Goal: Transaction & Acquisition: Obtain resource

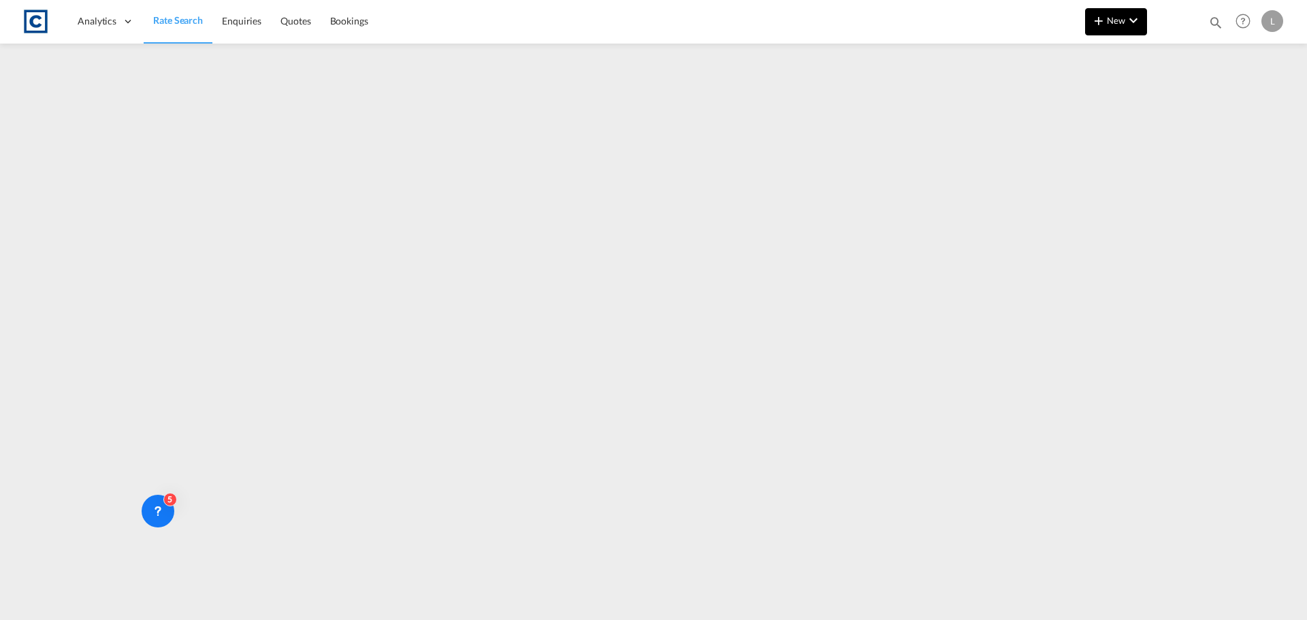
click at [1106, 17] on md-icon "icon-plus 400-fg" at bounding box center [1098, 20] width 16 height 16
click at [1086, 59] on span "Quote" at bounding box center [1078, 57] width 15 height 27
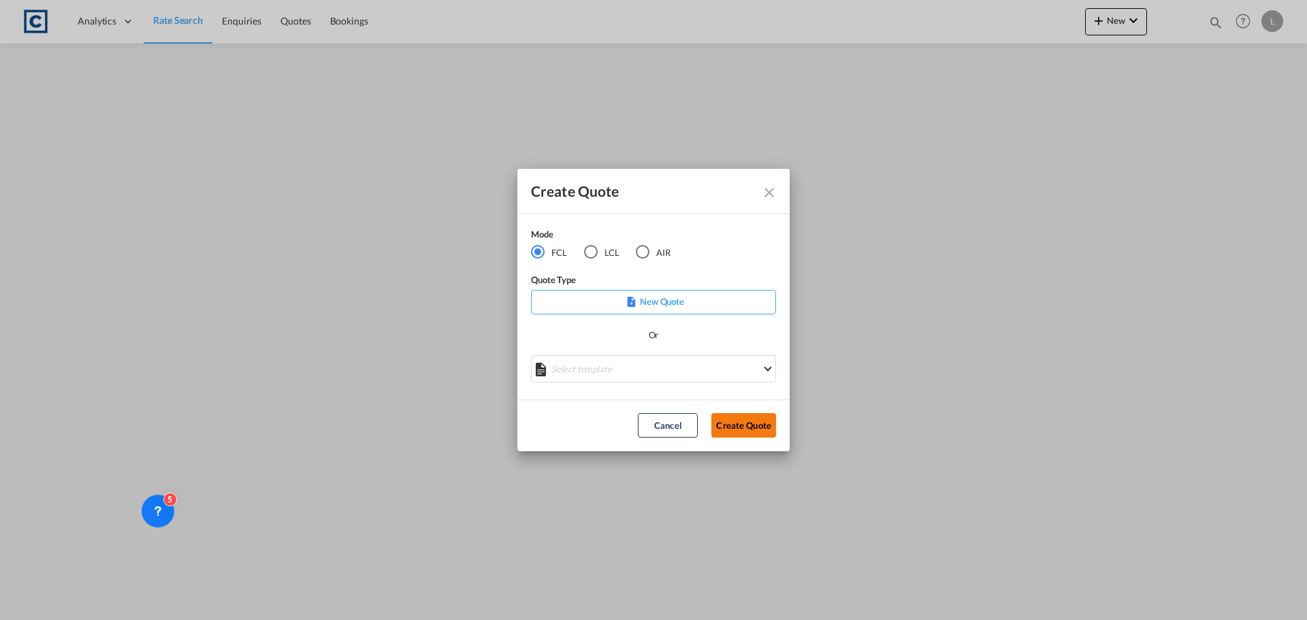
click at [743, 425] on button "Create Quote" at bounding box center [743, 425] width 65 height 24
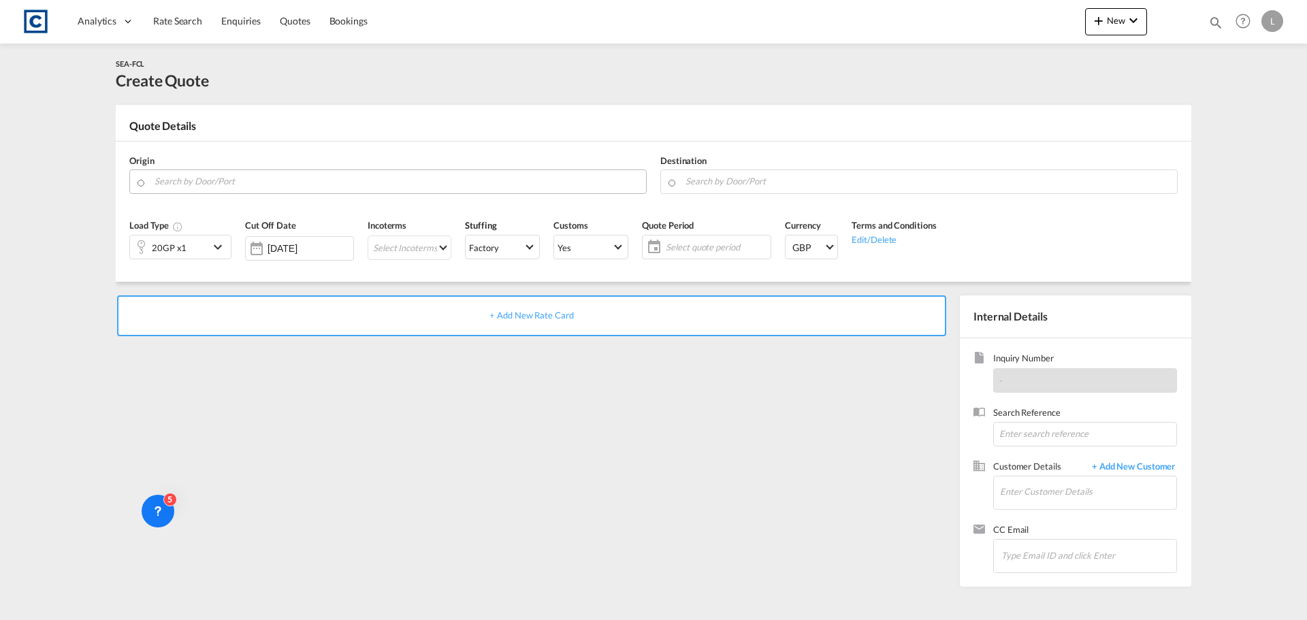
click at [213, 181] on input "Search by Door/Port" at bounding box center [396, 181] width 485 height 24
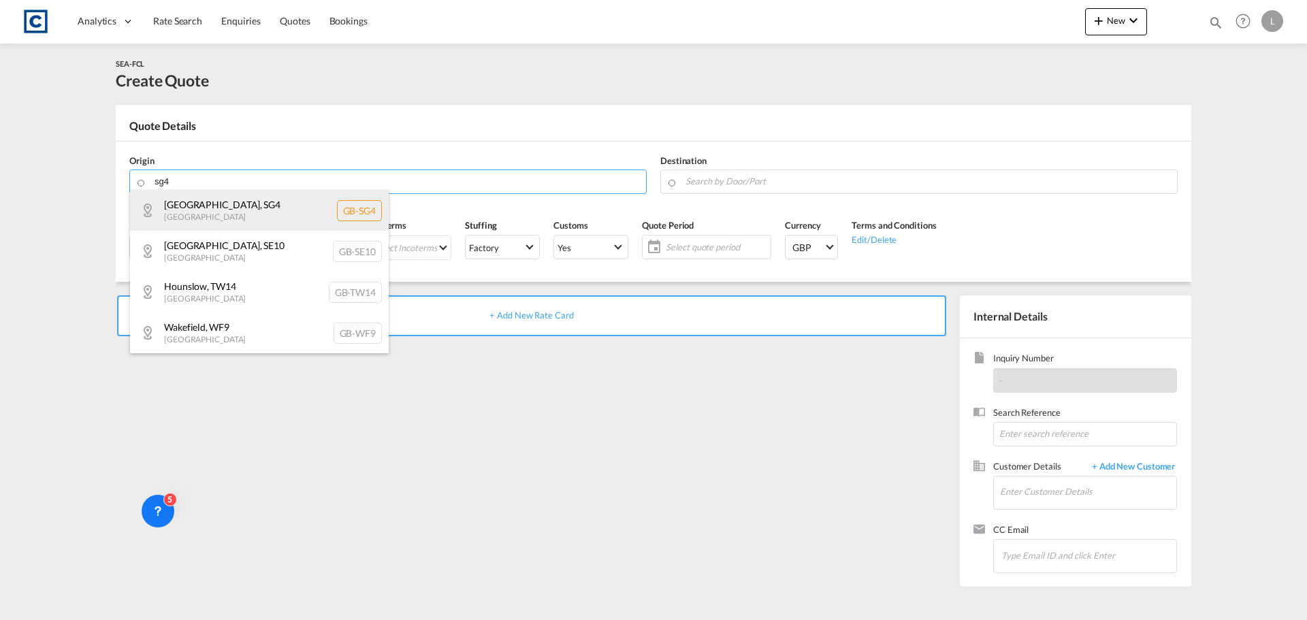
click at [210, 206] on div "[GEOGRAPHIC_DATA] , SG4 [GEOGRAPHIC_DATA] [GEOGRAPHIC_DATA]-SG4" at bounding box center [259, 210] width 259 height 41
type input "GB-SG4, [GEOGRAPHIC_DATA]"
click at [211, 205] on div "Origin GB-[GEOGRAPHIC_DATA], [GEOGRAPHIC_DATA] Destination" at bounding box center [653, 174] width 1062 height 65
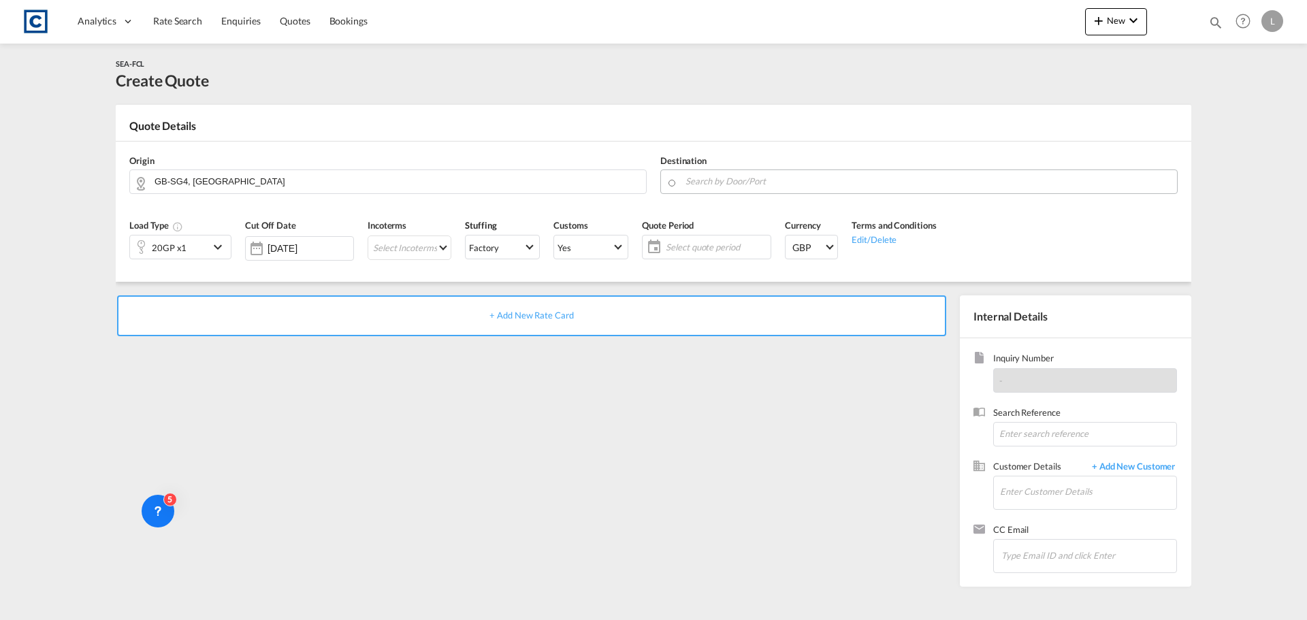
click at [774, 182] on input "Search by Door/Port" at bounding box center [927, 181] width 485 height 24
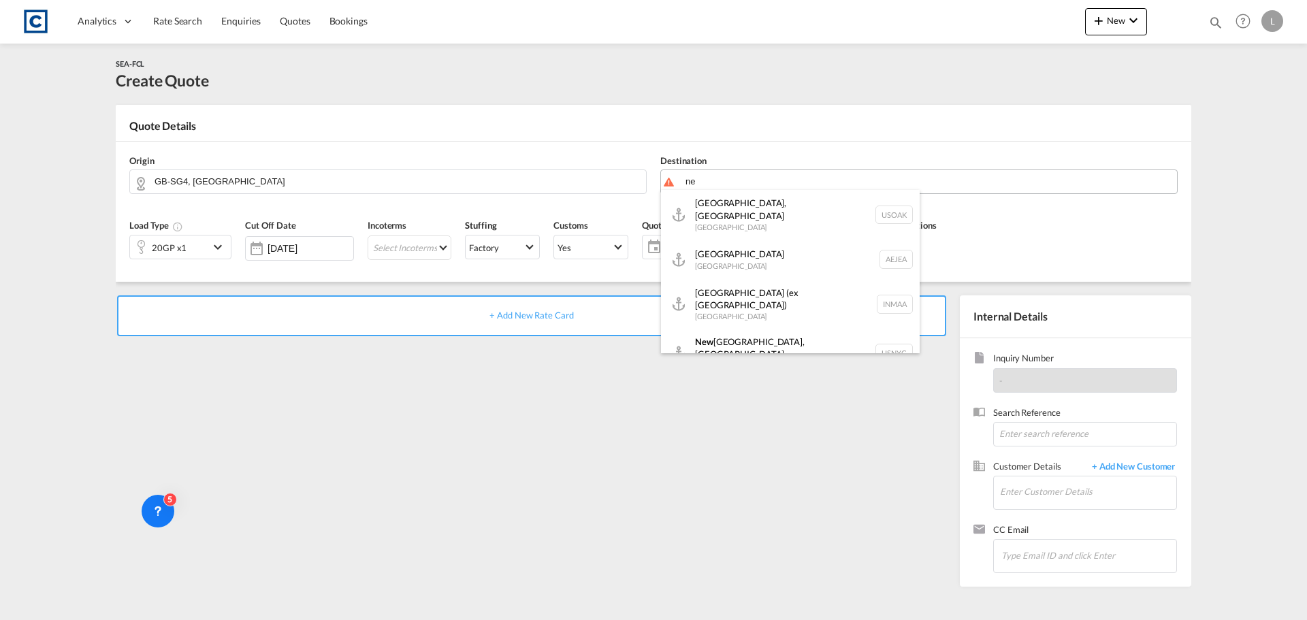
type input "n"
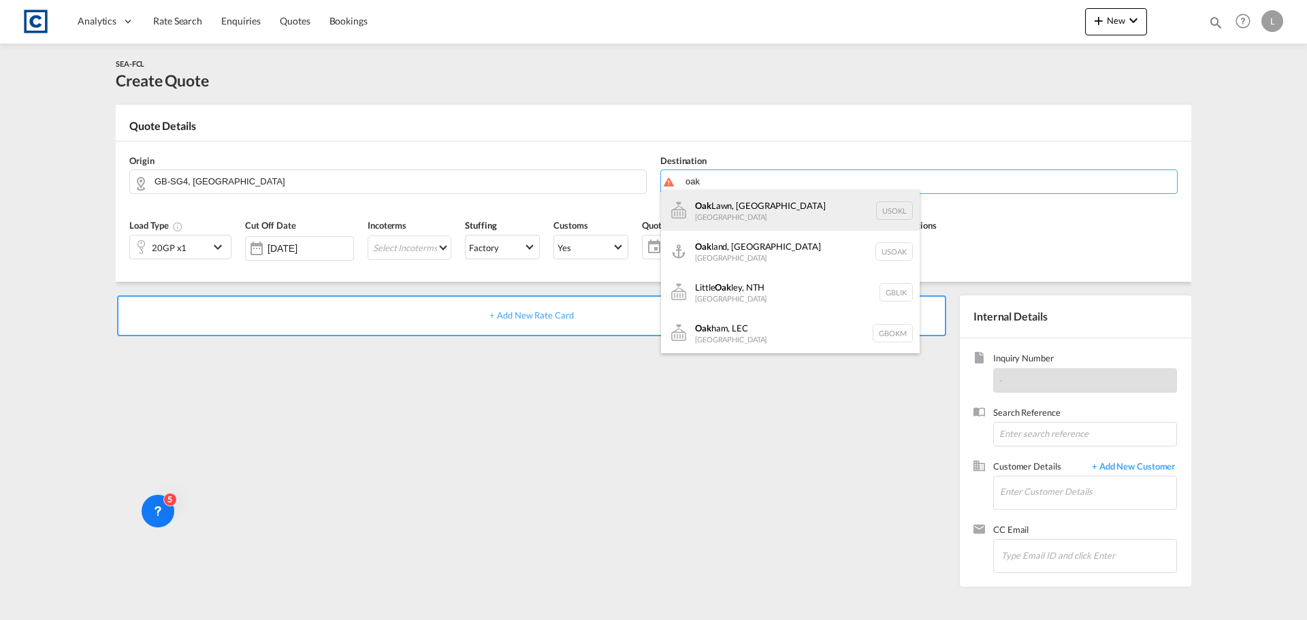
click at [756, 220] on div "Oak Lawn, [GEOGRAPHIC_DATA] [GEOGRAPHIC_DATA] USOKL" at bounding box center [790, 210] width 259 height 41
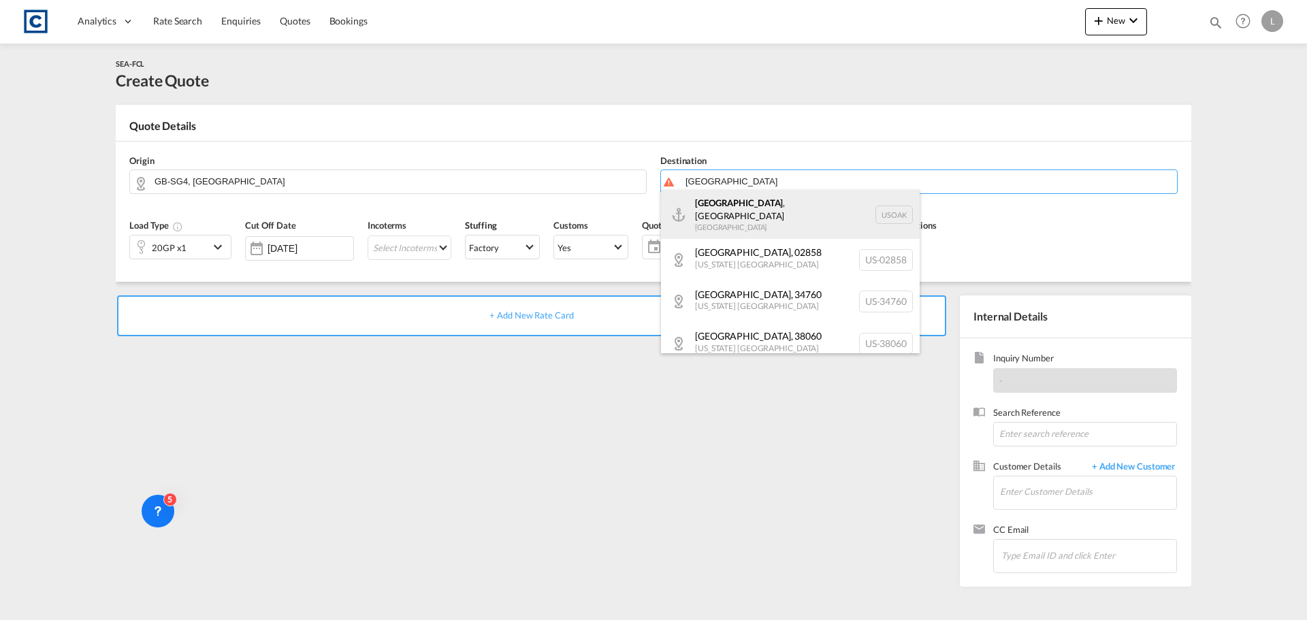
click at [714, 203] on div "[GEOGRAPHIC_DATA] , [GEOGRAPHIC_DATA] [GEOGRAPHIC_DATA] USOAK" at bounding box center [790, 214] width 259 height 49
type input "[GEOGRAPHIC_DATA], [GEOGRAPHIC_DATA], USOAK"
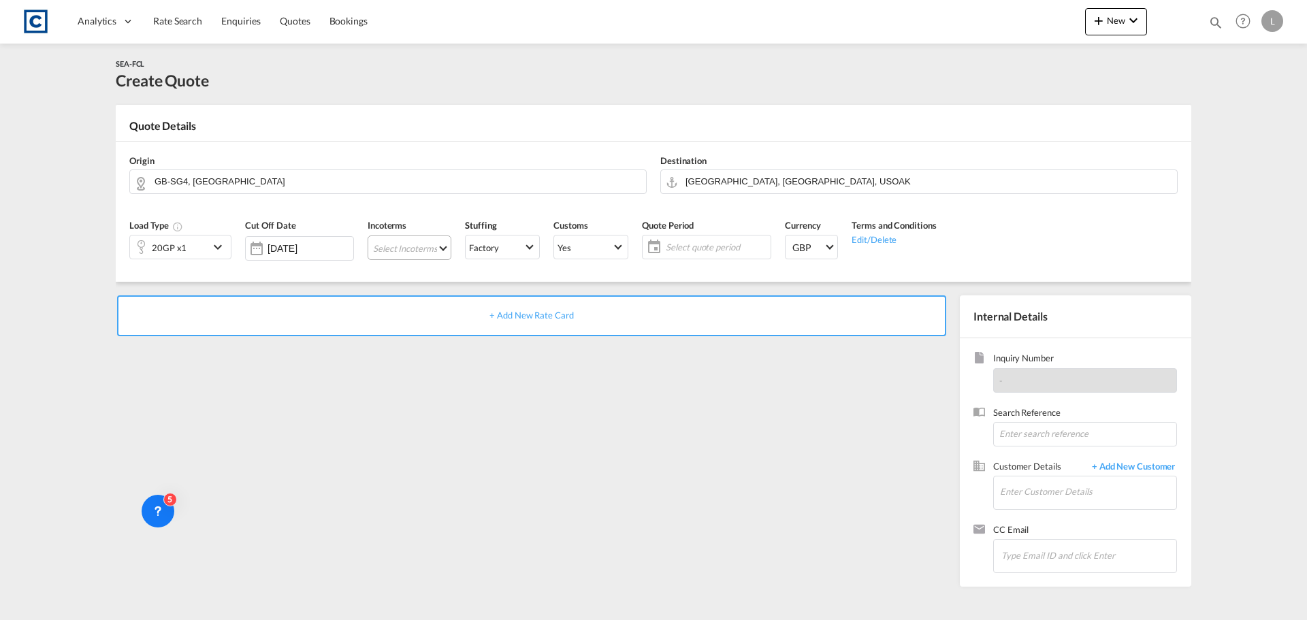
click at [429, 252] on md-select "Select Incoterms CIF - import Cost,Insurance and Freight EXW - import Ex Works …" at bounding box center [409, 247] width 84 height 24
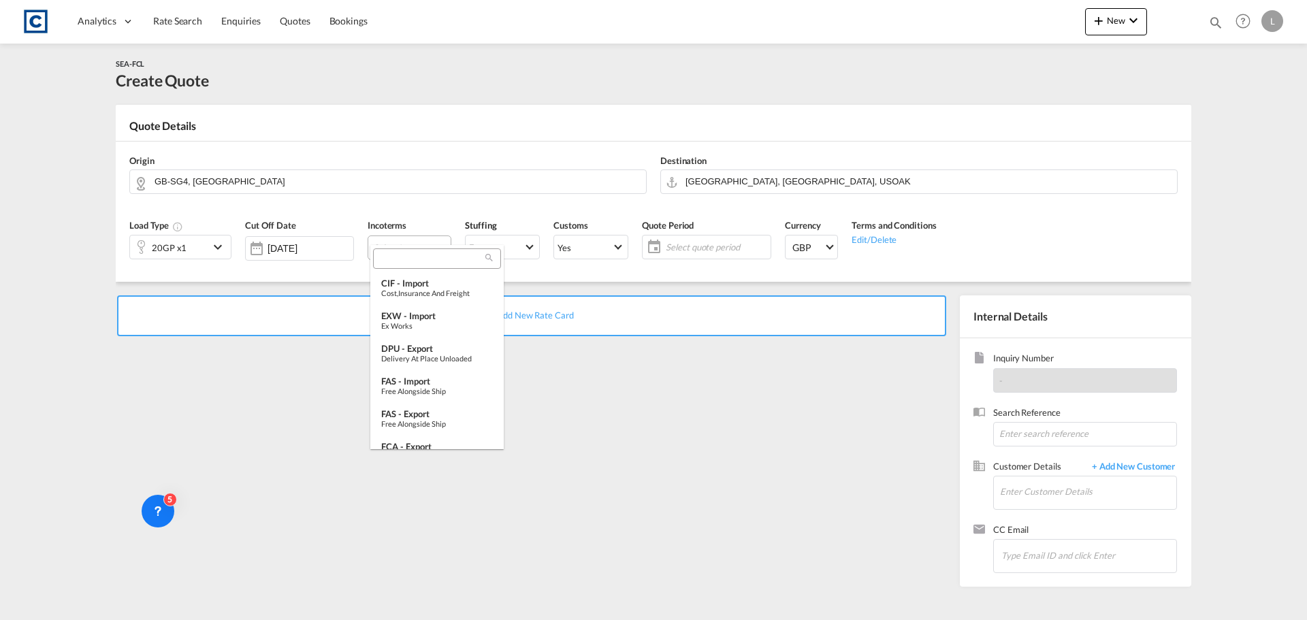
click at [429, 253] on input "search" at bounding box center [431, 259] width 109 height 12
click at [739, 248] on md-backdrop at bounding box center [653, 310] width 1307 height 620
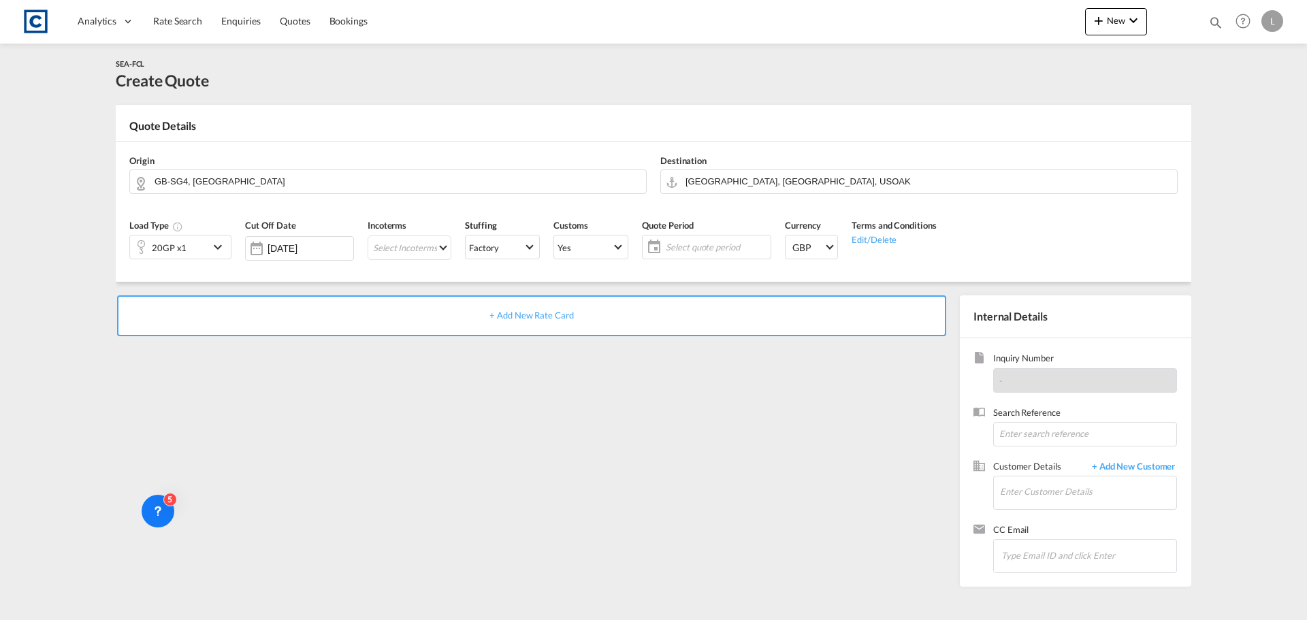
click at [739, 248] on span "Select quote period" at bounding box center [716, 247] width 101 height 12
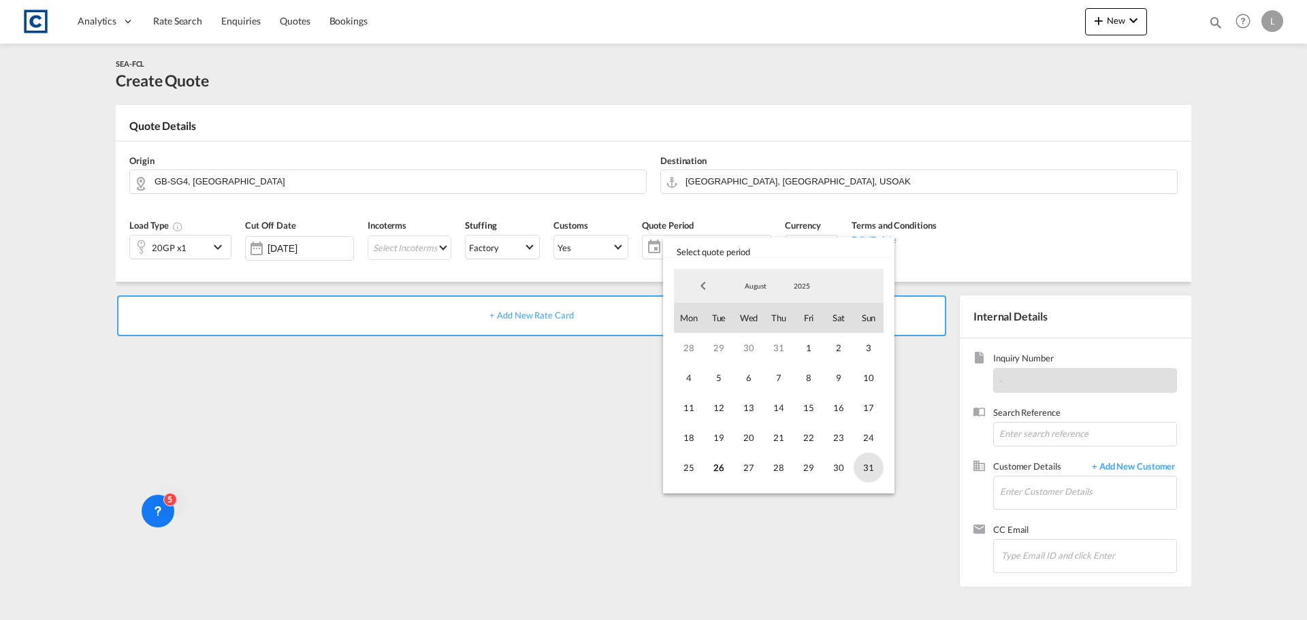
click at [876, 468] on span "31" at bounding box center [868, 468] width 30 height 30
click at [874, 202] on md-backdrop at bounding box center [653, 310] width 1307 height 620
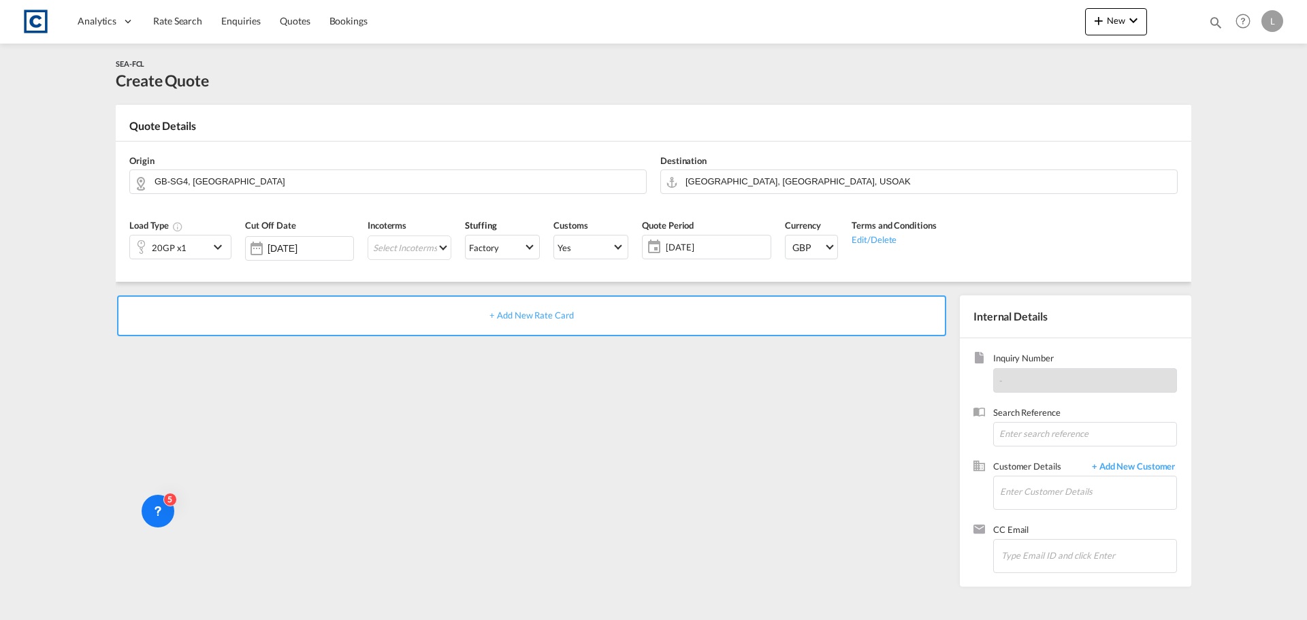
click at [519, 313] on span "+ Add New Rate Card" at bounding box center [531, 315] width 84 height 11
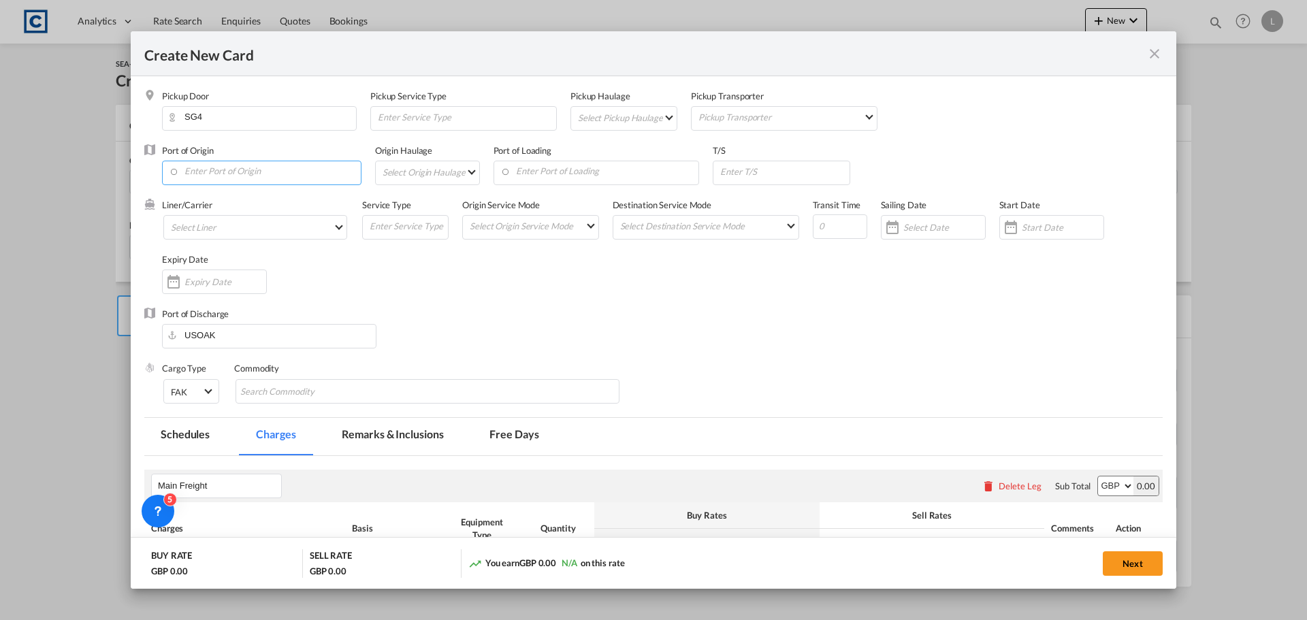
click at [197, 167] on input "Enter Port of Origin" at bounding box center [265, 171] width 192 height 20
click at [209, 205] on div "[GEOGRAPHIC_DATA]" at bounding box center [294, 206] width 240 height 10
type input "[GEOGRAPHIC_DATA], GBSOU"
click at [431, 172] on md-select "Select Origin Haulage rail road barge truck unspecified not available" at bounding box center [430, 172] width 98 height 22
click at [412, 214] on md-option "road" at bounding box center [431, 205] width 119 height 33
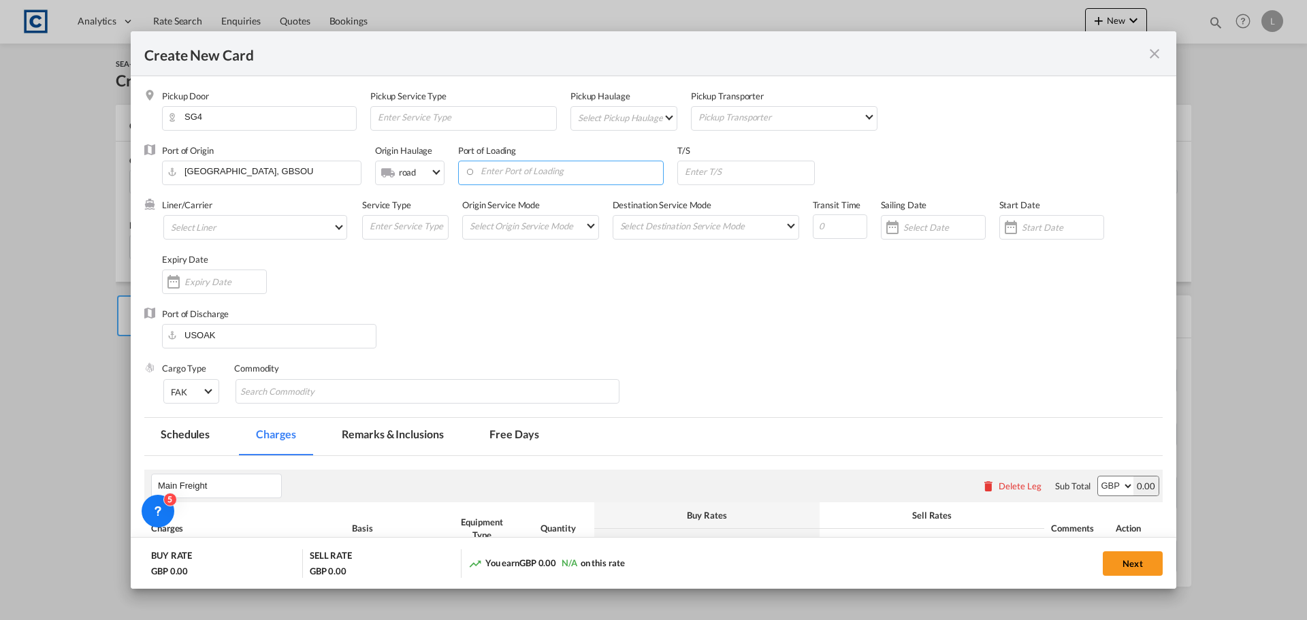
click at [512, 177] on input "Enter Port of Loading" at bounding box center [564, 171] width 199 height 20
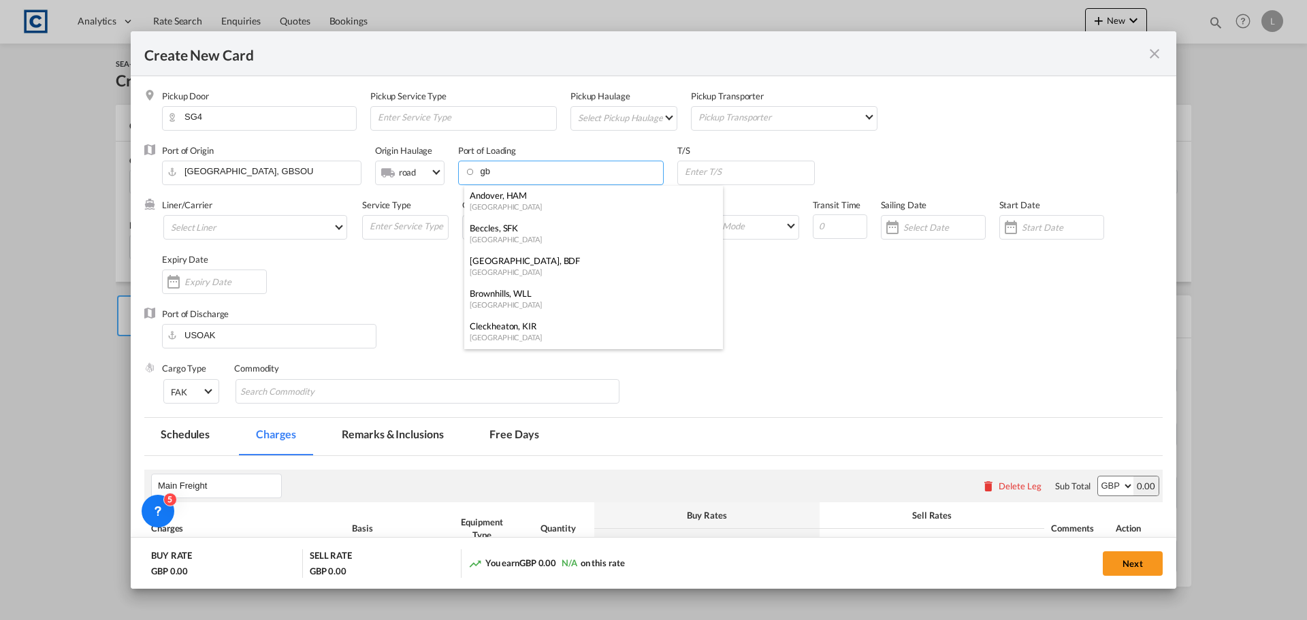
type input "g"
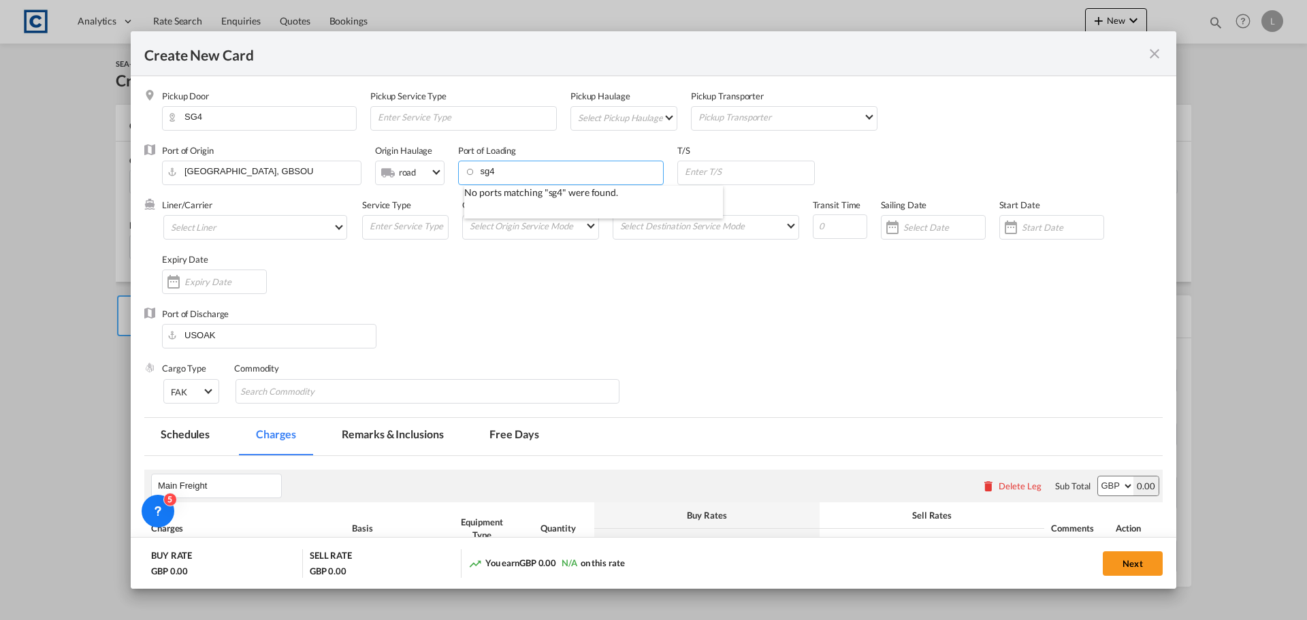
drag, startPoint x: 485, startPoint y: 174, endPoint x: 472, endPoint y: 175, distance: 13.0
click at [472, 175] on input "sg4" at bounding box center [564, 171] width 199 height 20
type input "o"
click at [502, 191] on div "[GEOGRAPHIC_DATA]" at bounding box center [590, 195] width 240 height 12
type input "[GEOGRAPHIC_DATA], GBSOU"
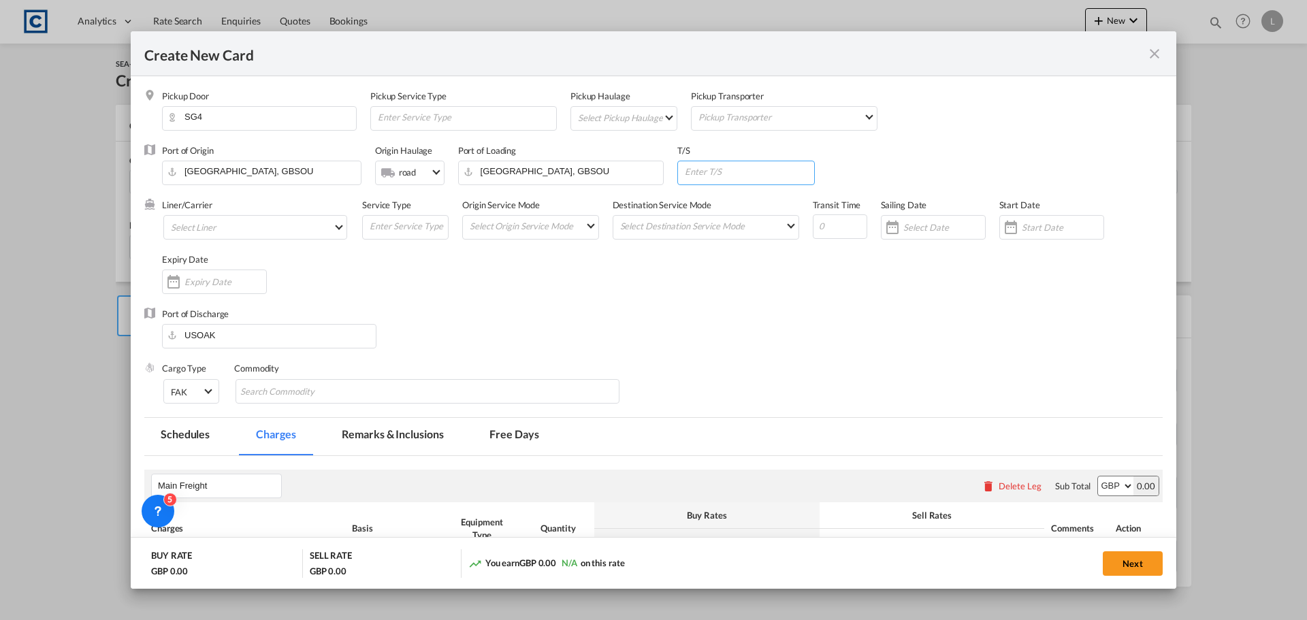
click at [719, 176] on input "Create New CardPickup ..." at bounding box center [748, 171] width 131 height 20
type input "n/a"
click at [272, 226] on md-select "Select Liner 2HM LOGISTICS D.O.O 2M Alliance AAXL GLOBAL SHIPPING LINES LLC [PE…" at bounding box center [255, 227] width 184 height 24
type md-option "1489"
type md-option "631"
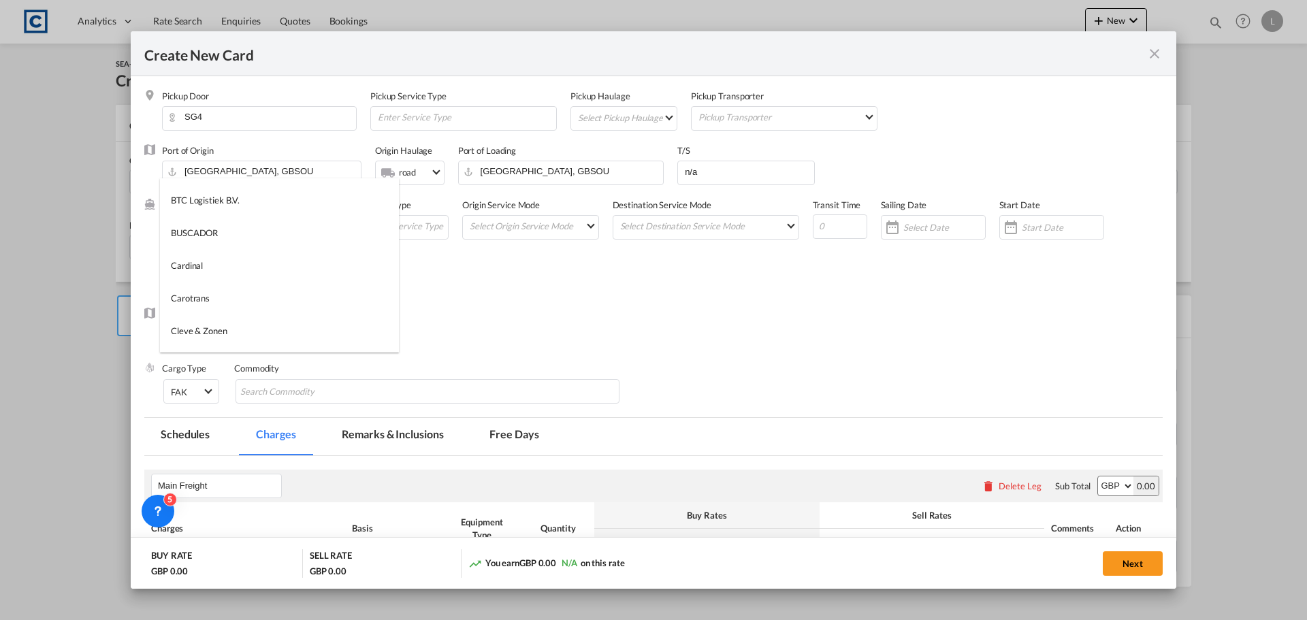
type md-option "367"
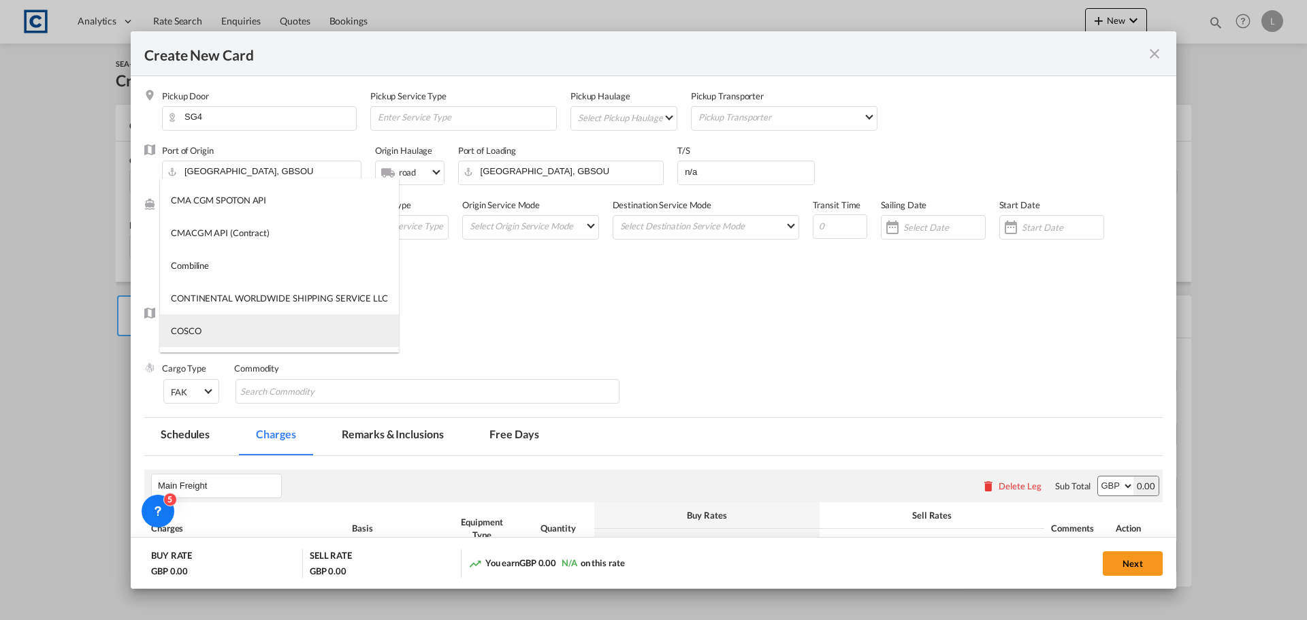
type md-option "55"
click at [223, 339] on md-option "COSCO" at bounding box center [279, 330] width 239 height 33
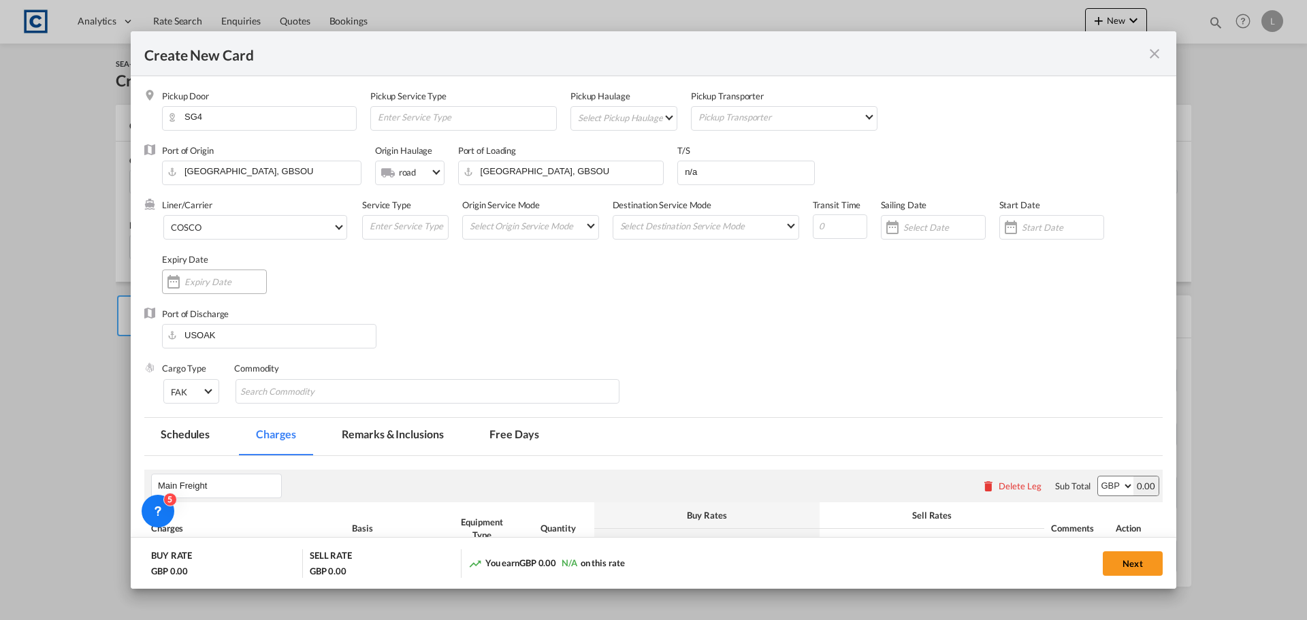
click at [204, 280] on input "Create New CardPickup ..." at bounding box center [225, 281] width 82 height 11
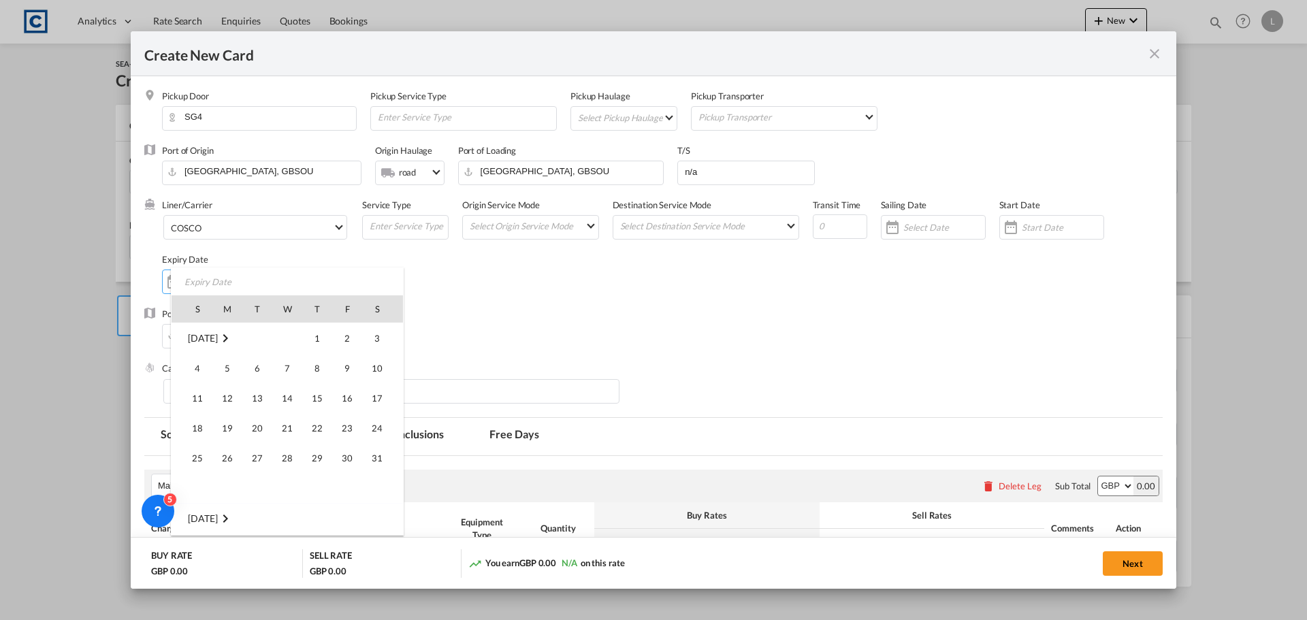
scroll to position [315051, 0]
click at [381, 464] on span "30" at bounding box center [376, 457] width 27 height 27
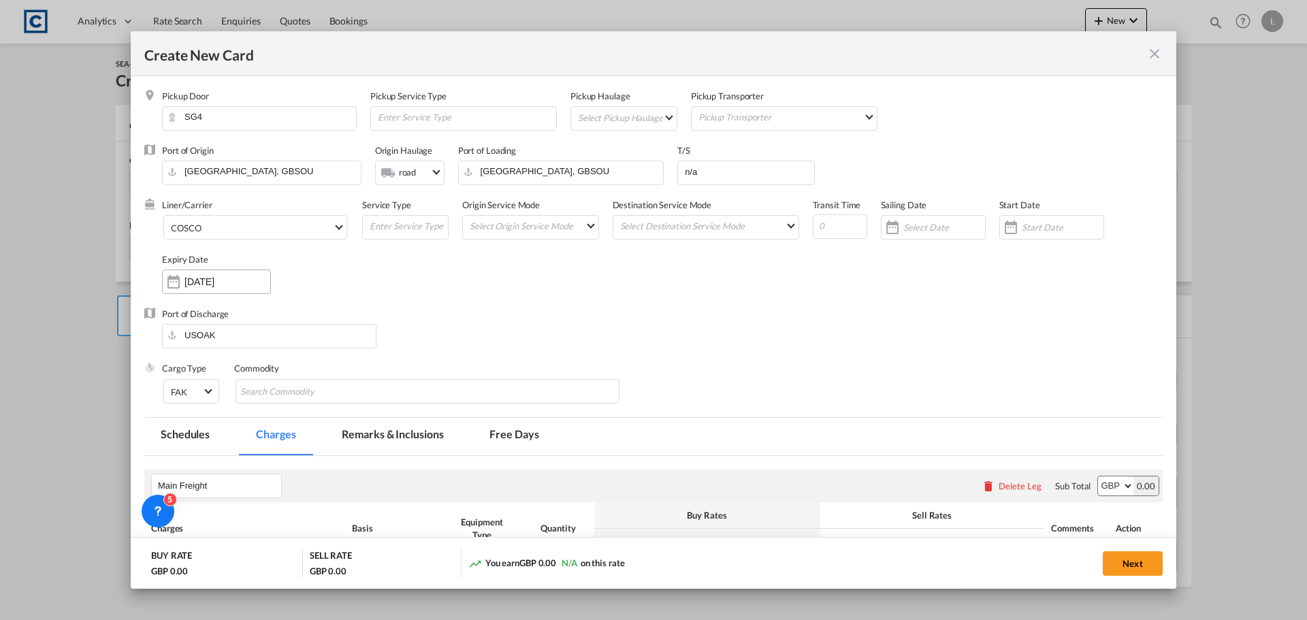
click at [230, 277] on input "[DATE]" at bounding box center [227, 281] width 86 height 11
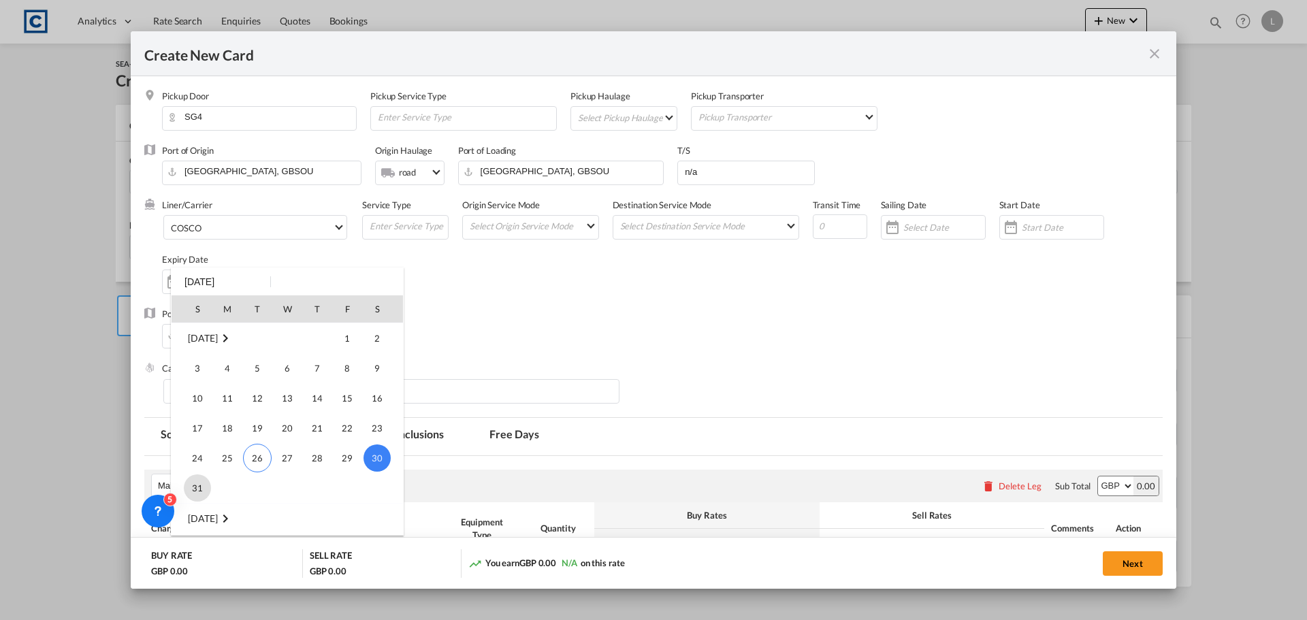
click at [199, 482] on span "31" at bounding box center [197, 487] width 27 height 27
type input "[DATE]"
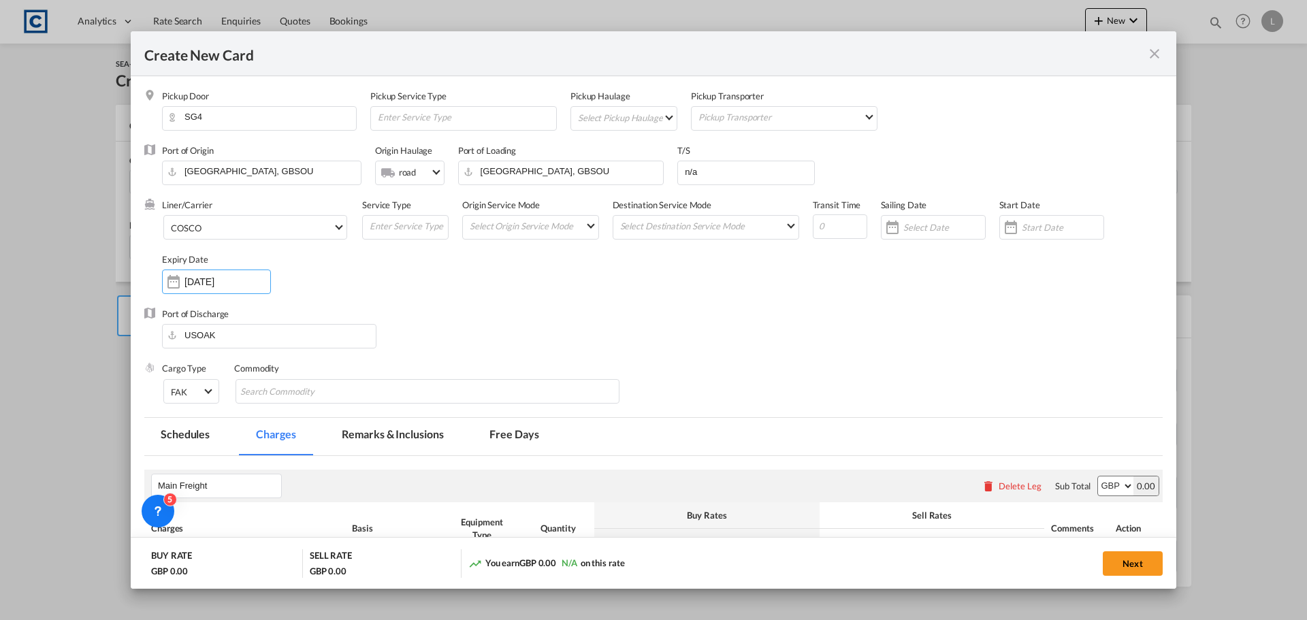
click at [463, 297] on div "Liner/Carrier COSCO Service Type Origin Service Mode Select Origin Service Mode…" at bounding box center [662, 253] width 1000 height 109
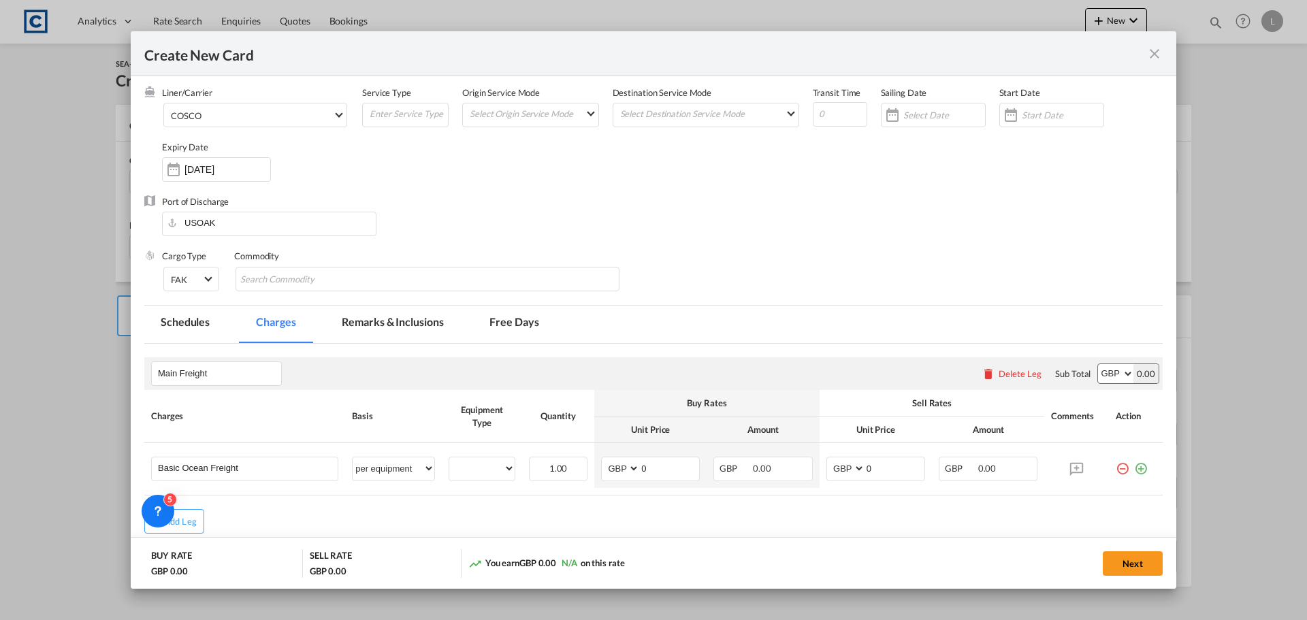
scroll to position [183, 0]
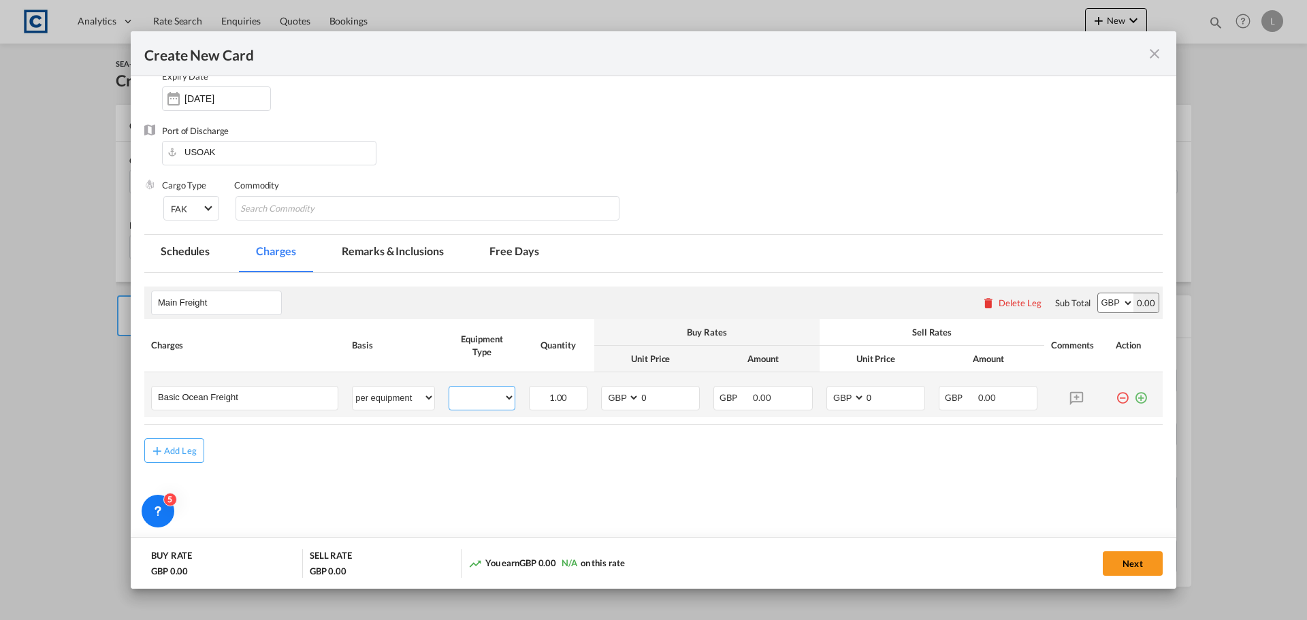
click at [489, 397] on select "20GP" at bounding box center [481, 398] width 65 height 18
select select "20GP"
click at [449, 389] on select "20GP" at bounding box center [481, 398] width 65 height 18
click at [625, 399] on select "AED AFN ALL AMD ANG AOA ARS AUD AWG AZN BAM BBD BDT BGN BHD BIF BMD BND [PERSON…" at bounding box center [621, 398] width 35 height 18
select select "string:USD"
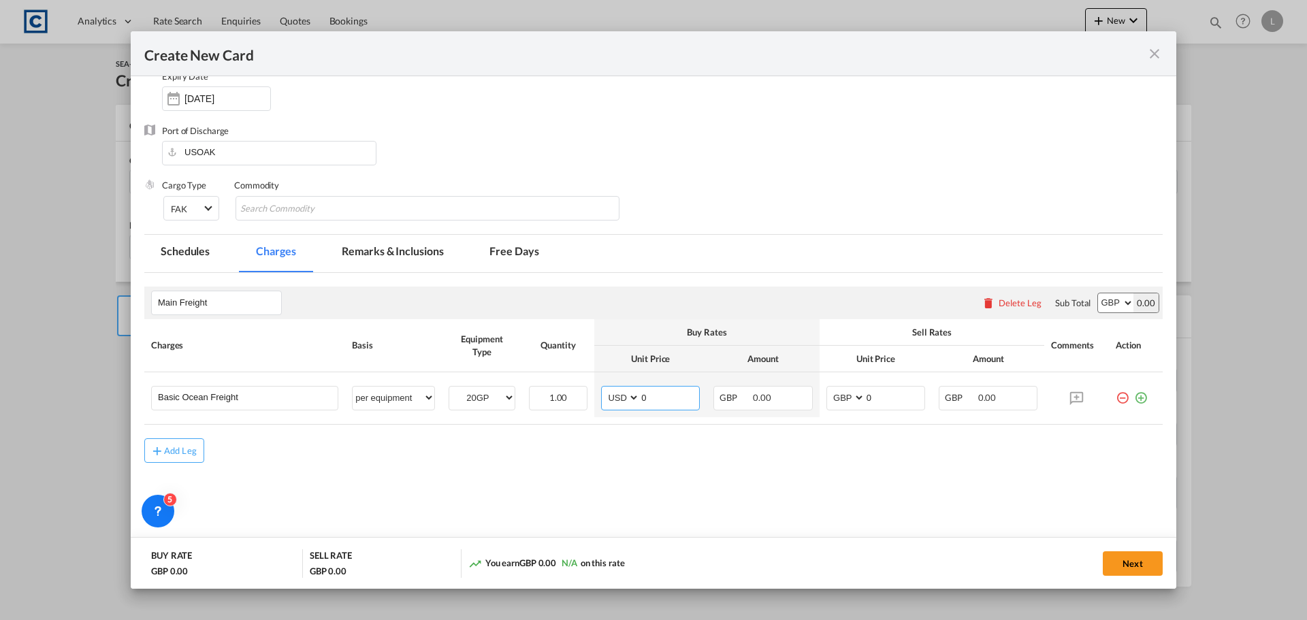
click at [604, 389] on select "AED AFN ALL AMD ANG AOA ARS AUD AWG AZN BAM BBD BDT BGN BHD BIF BMD BND [PERSON…" at bounding box center [621, 398] width 35 height 18
drag, startPoint x: 638, startPoint y: 398, endPoint x: 668, endPoint y: 399, distance: 30.7
click at [668, 399] on input "0" at bounding box center [669, 397] width 59 height 20
type input "2000"
click at [850, 402] on select "AED AFN ALL AMD ANG AOA ARS AUD AWG AZN BAM BBD BDT BGN BHD BIF BMD BND [PERSON…" at bounding box center [846, 398] width 35 height 18
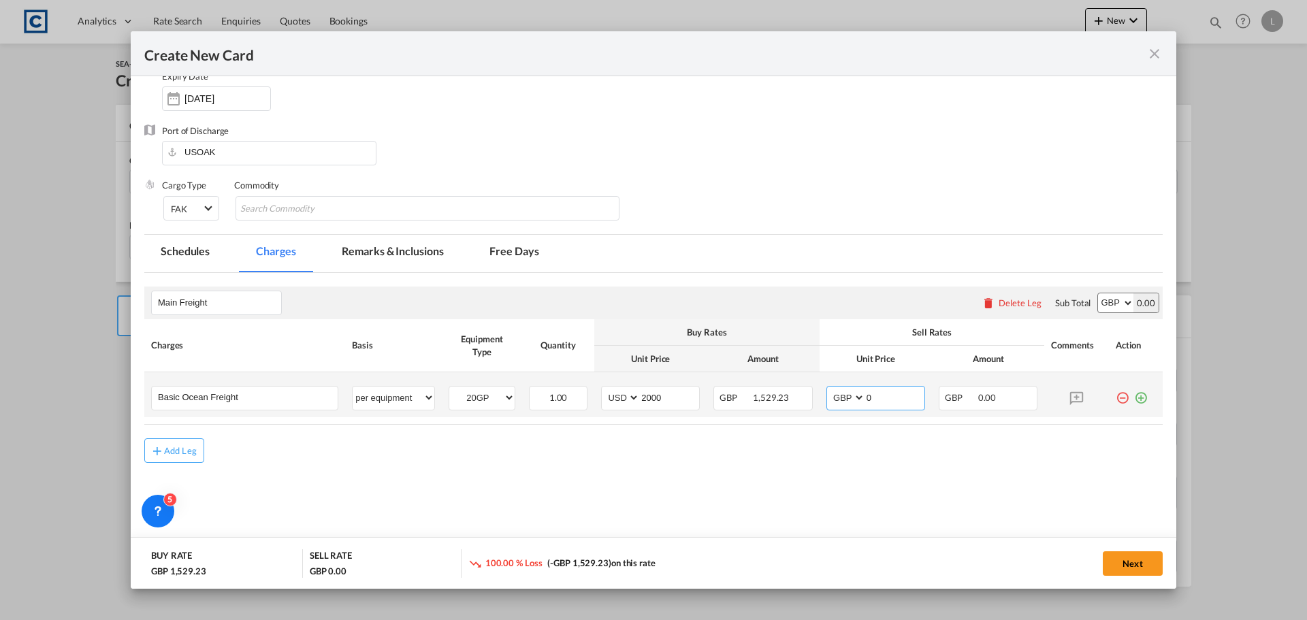
select select "string:USD"
click at [829, 389] on select "AED AFN ALL AMD ANG AOA ARS AUD AWG AZN BAM BBD BDT BGN BHD BIF BMD BND [PERSON…" at bounding box center [846, 398] width 35 height 18
drag, startPoint x: 859, startPoint y: 395, endPoint x: 930, endPoint y: 394, distance: 71.5
click at [929, 394] on tr "Basic Ocean Freight Please Enter User Defined Charges Cannot Be Published per e…" at bounding box center [653, 394] width 1018 height 45
type input "2300"
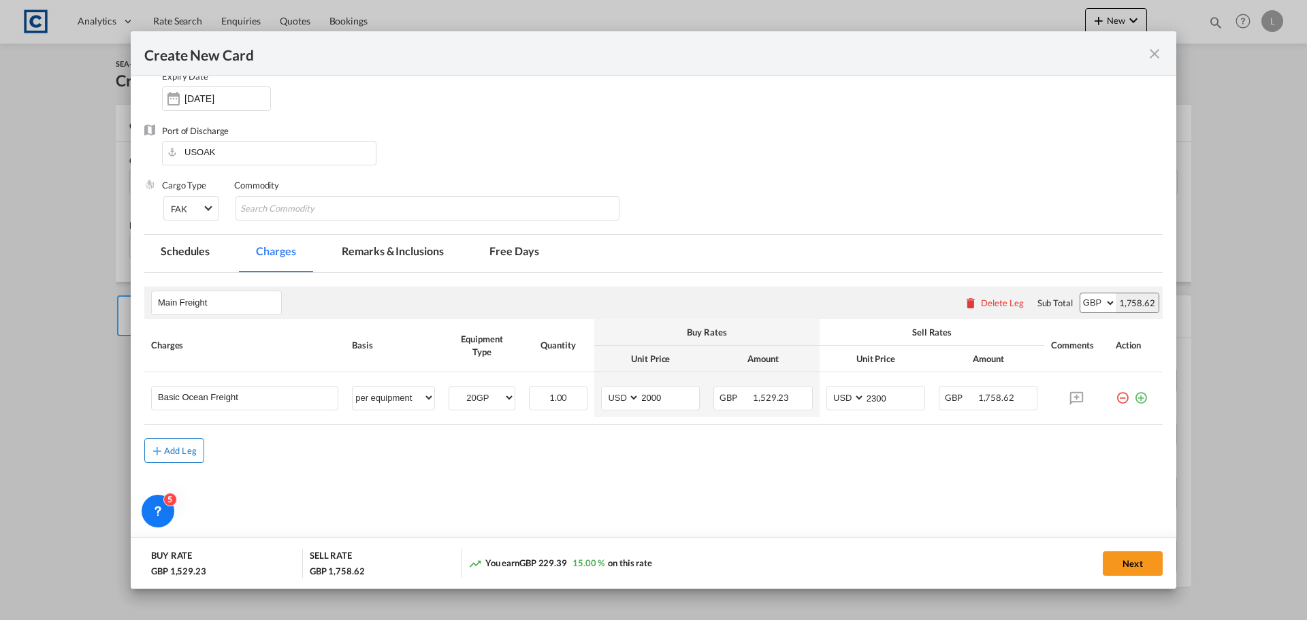
click at [169, 449] on div "Add Leg" at bounding box center [180, 450] width 33 height 8
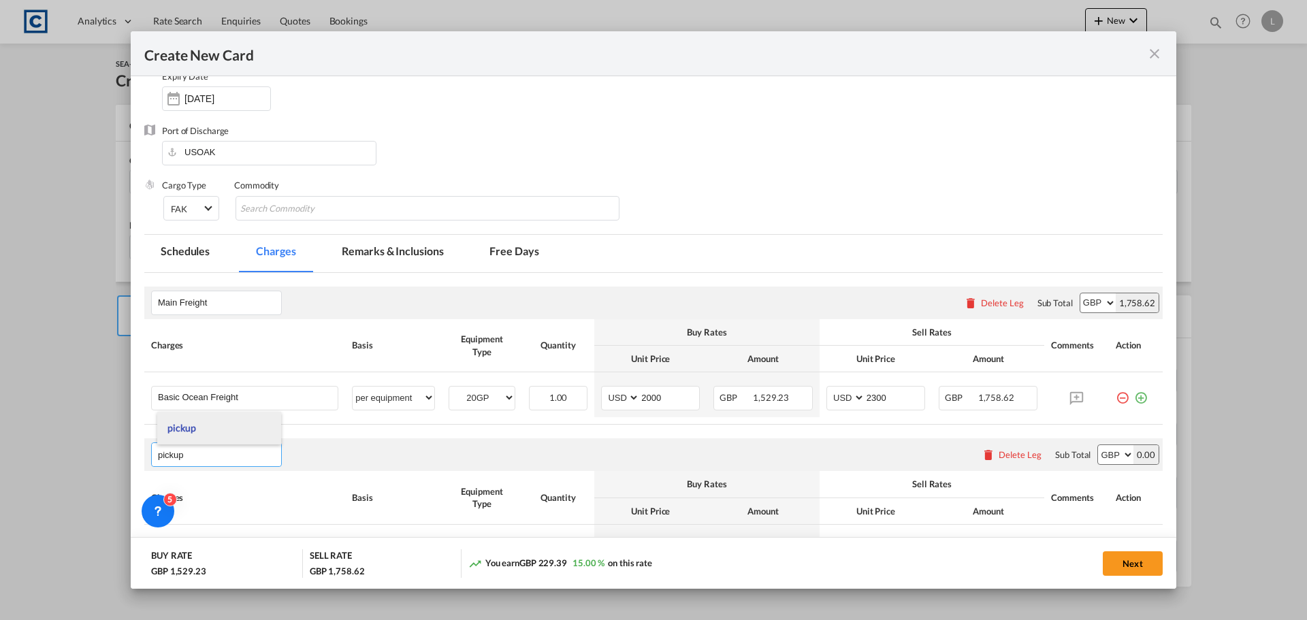
click at [183, 421] on li "pickup" at bounding box center [219, 428] width 124 height 33
drag, startPoint x: 198, startPoint y: 457, endPoint x: 0, endPoint y: 451, distance: 198.1
click at [0, 455] on div "Create New Card Pickup Door SG4 Pickup Service Type Pickup Haulage Select Picku…" at bounding box center [653, 310] width 1307 height 620
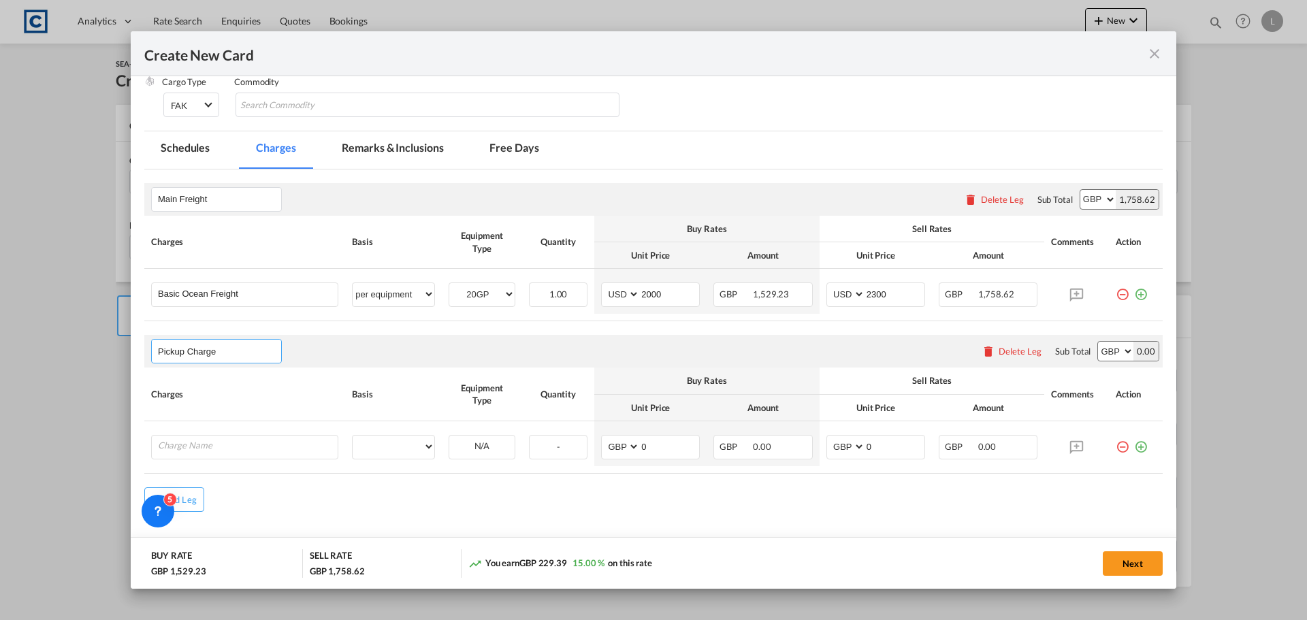
scroll to position [314, 0]
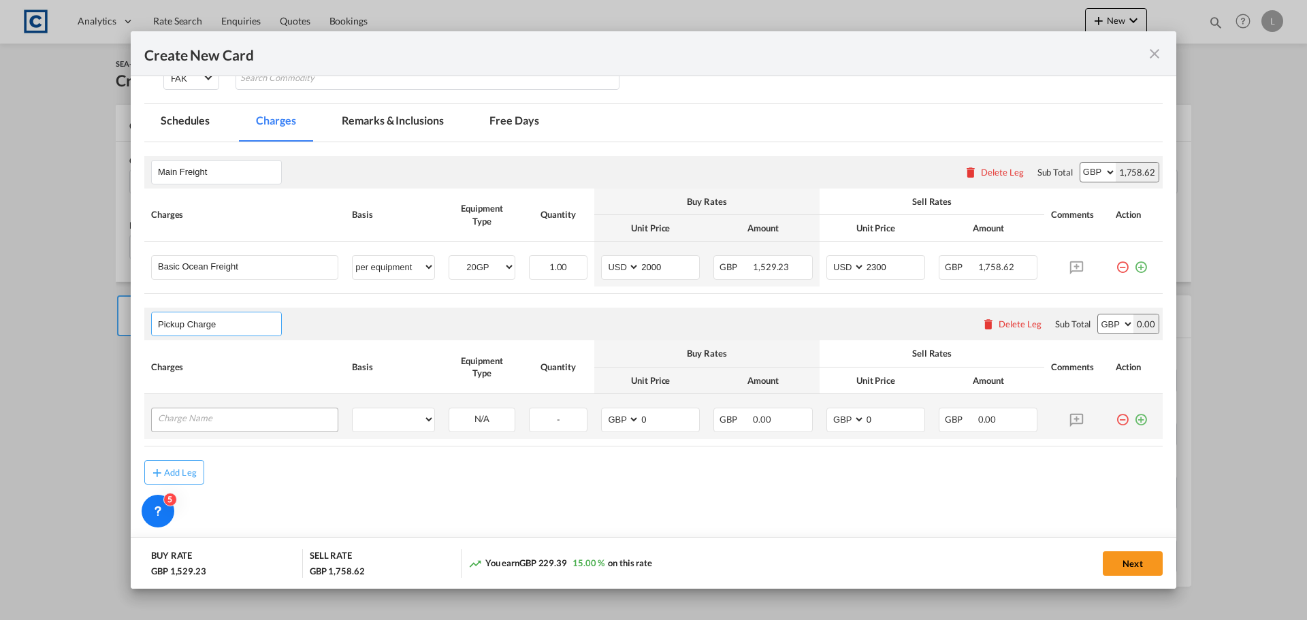
type input "Pickup Charge"
click at [281, 408] on div "Create New CardPickup ..." at bounding box center [244, 420] width 187 height 24
click at [288, 420] on input "Charge Name" at bounding box center [248, 418] width 180 height 20
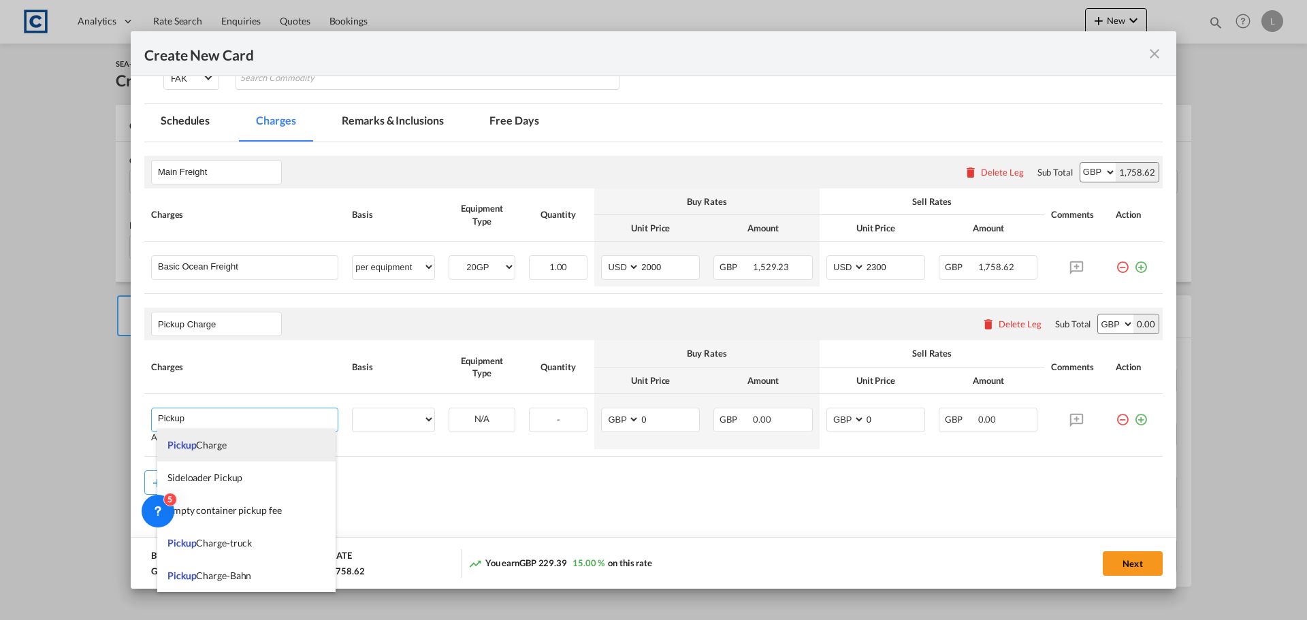
click at [286, 444] on li "Pickup Charge" at bounding box center [246, 445] width 178 height 33
type input "Pickup Charge"
select select "per equipment"
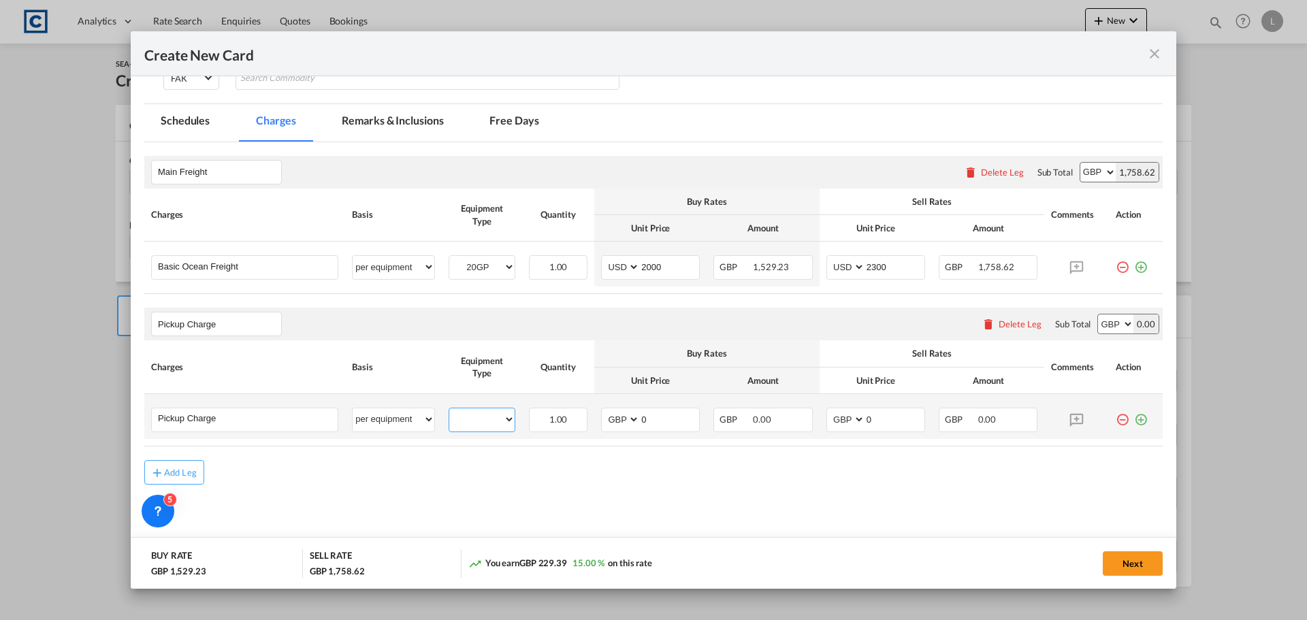
click at [491, 421] on select "20GP" at bounding box center [481, 419] width 65 height 18
select select "20GP"
click at [449, 410] on select "20GP" at bounding box center [481, 419] width 65 height 18
drag, startPoint x: 633, startPoint y: 422, endPoint x: 670, endPoint y: 421, distance: 36.8
click at [670, 421] on md-input-container "AED AFN ALL AMD ANG AOA ARS AUD AWG AZN BAM BBD BDT BGN BHD BIF BMD BND [PERSON…" at bounding box center [650, 420] width 99 height 24
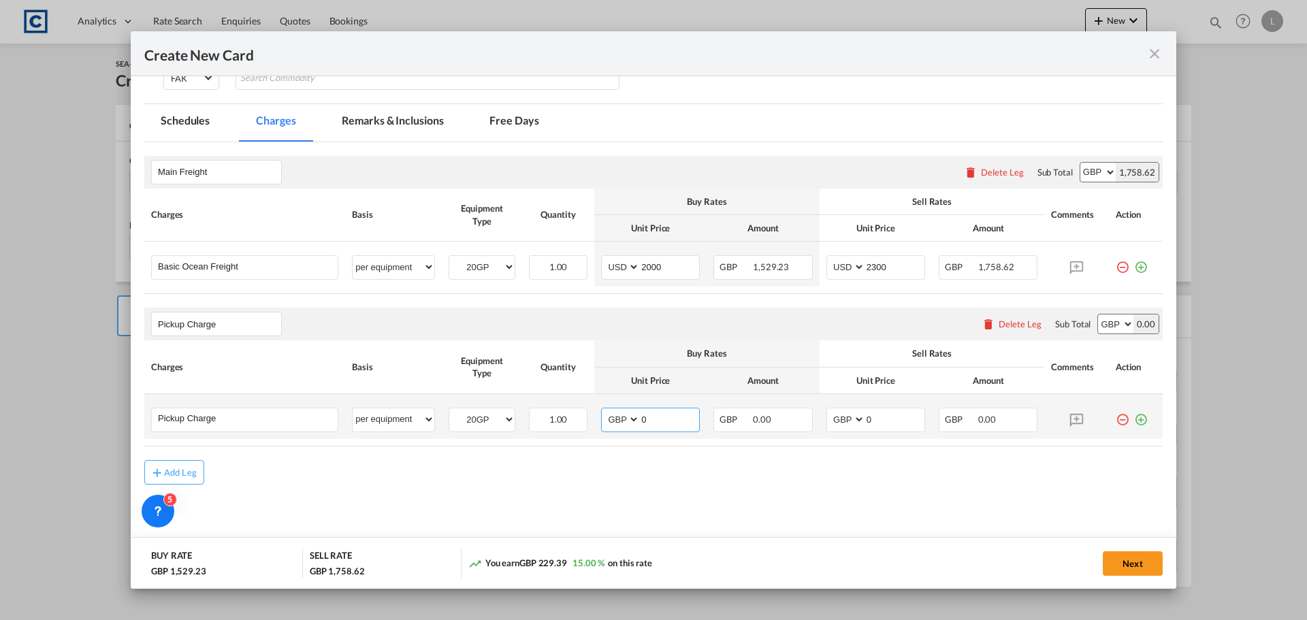
click at [653, 424] on input "0" at bounding box center [669, 418] width 59 height 20
type input "663"
click at [183, 472] on div "Add Leg" at bounding box center [180, 472] width 33 height 8
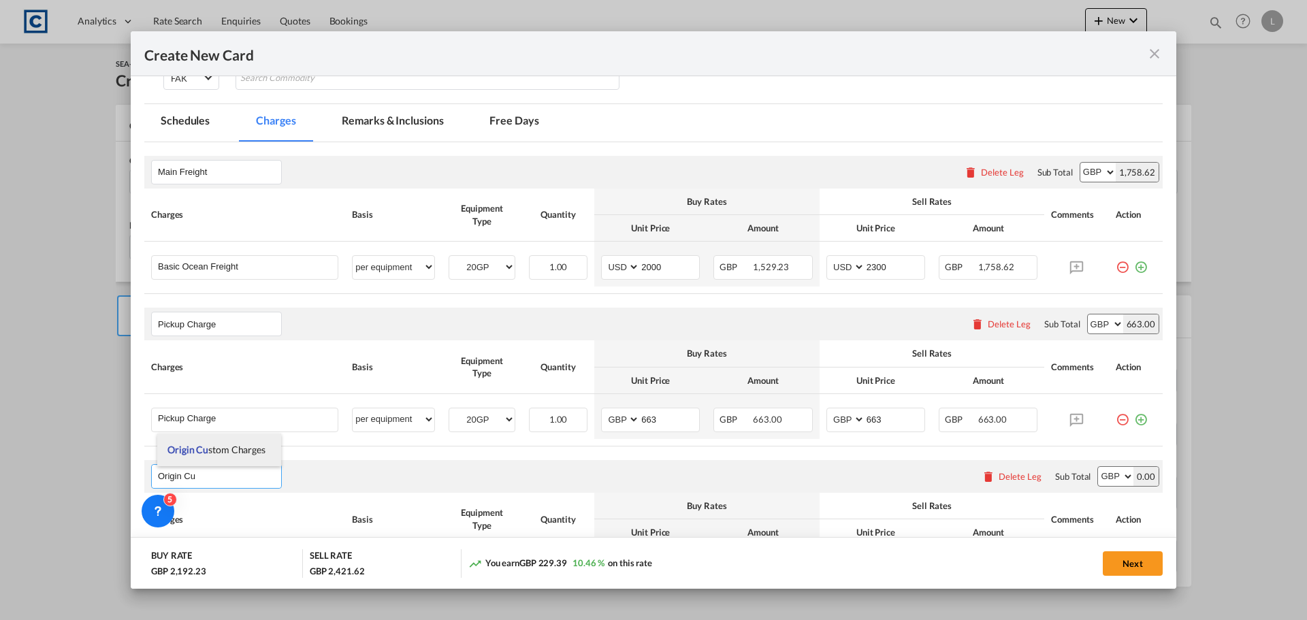
click at [219, 438] on li "Origin Cu stom Charges" at bounding box center [219, 449] width 124 height 33
type input "Origin Custom Charges"
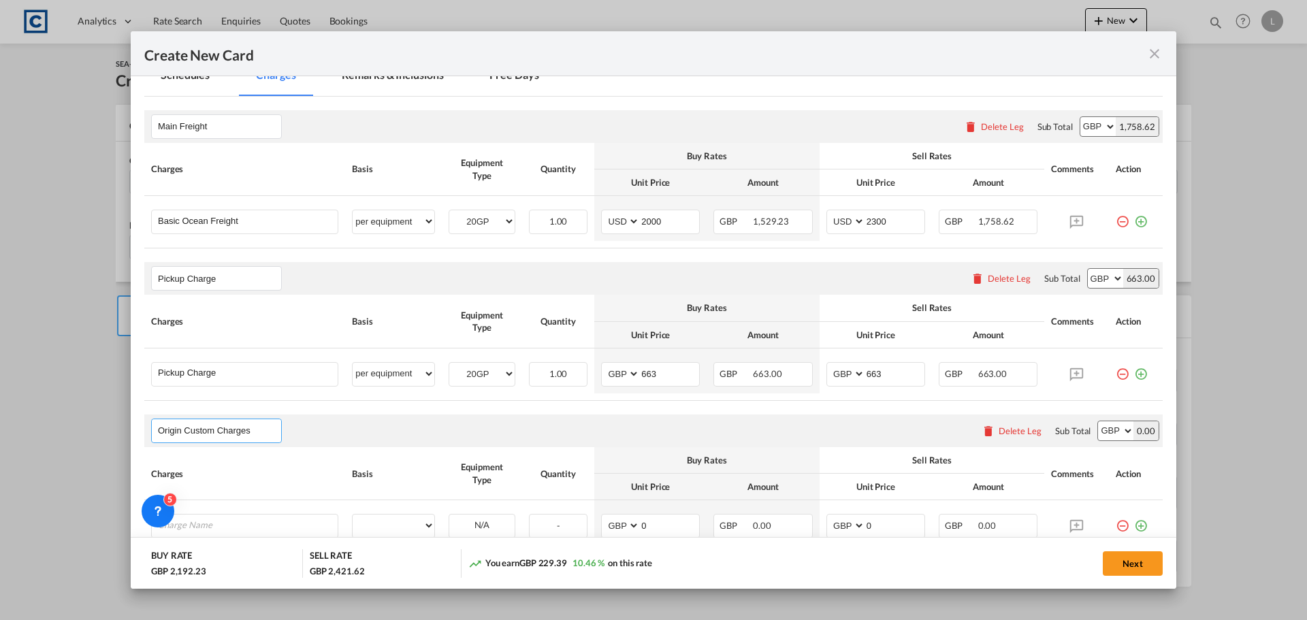
scroll to position [450, 0]
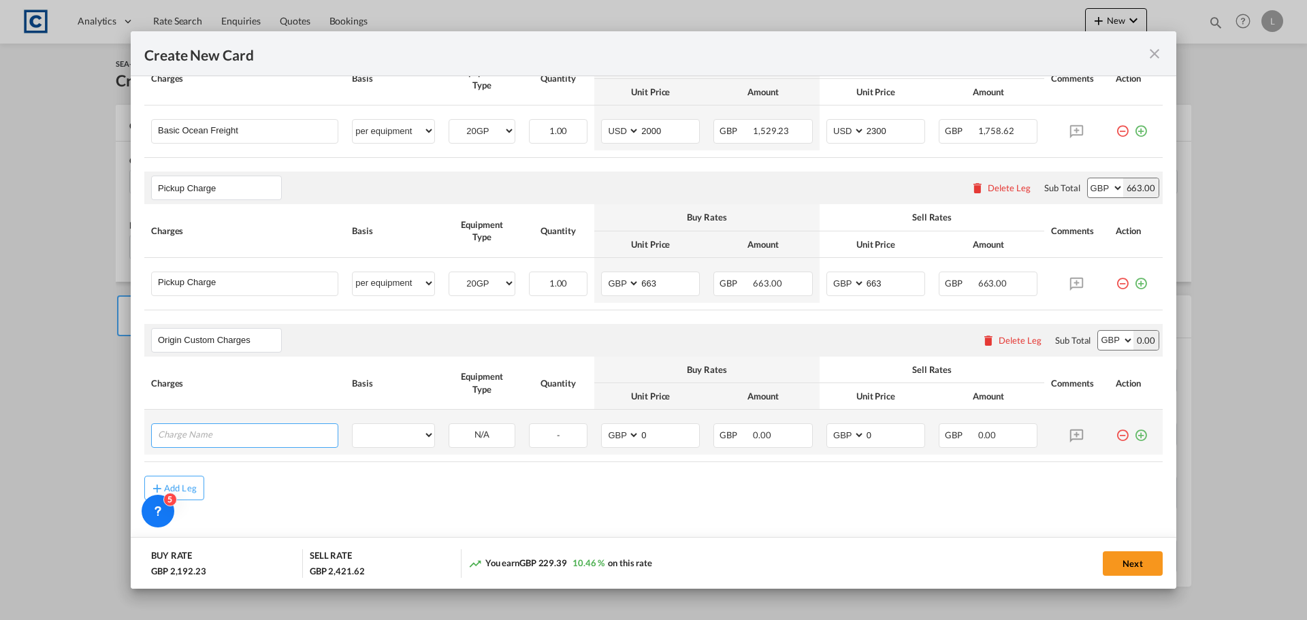
click at [210, 438] on input "Charge Name" at bounding box center [248, 434] width 180 height 20
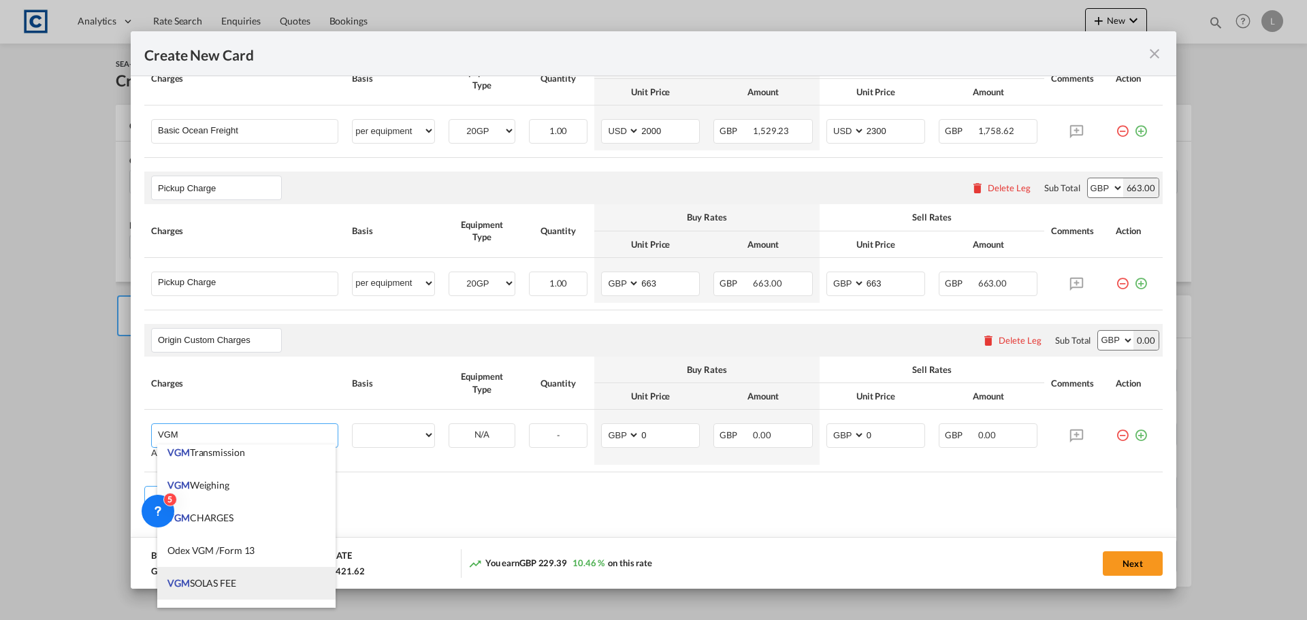
scroll to position [68, 0]
click at [231, 584] on li "VGM CHARGE" at bounding box center [246, 588] width 178 height 33
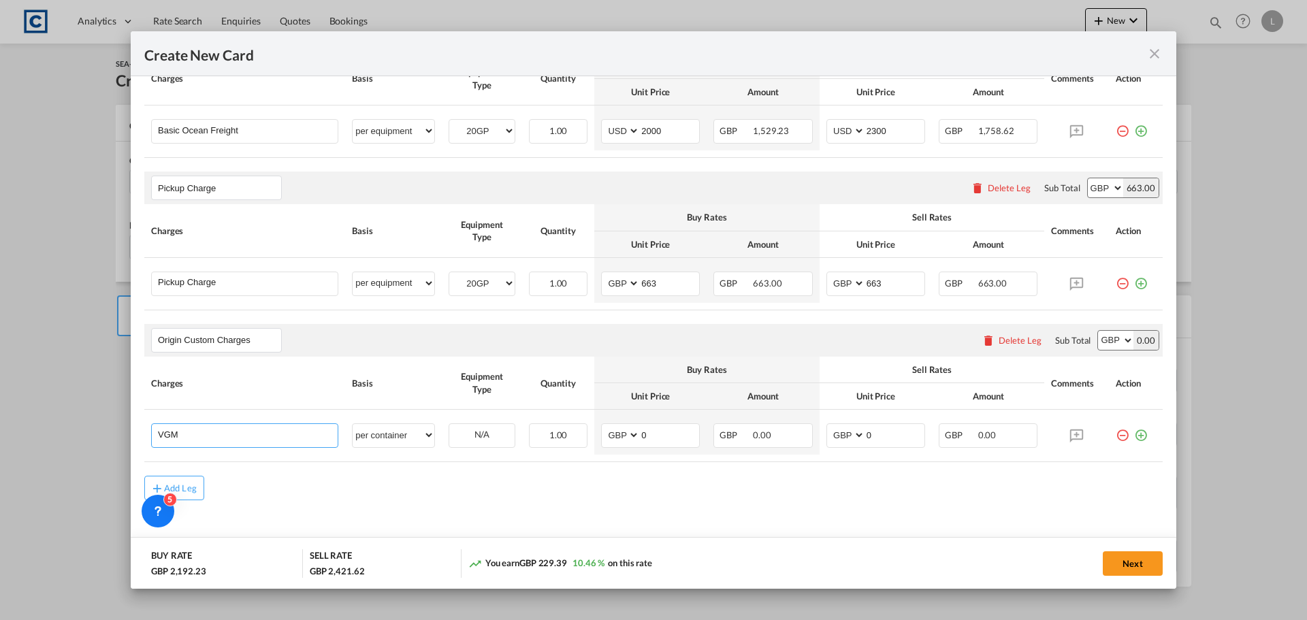
type input "VGM CHARGE"
select select "per container"
type input "35.00"
type input "35"
click at [1134, 433] on md-icon "icon-plus-circle-outline green-400-fg" at bounding box center [1141, 430] width 14 height 14
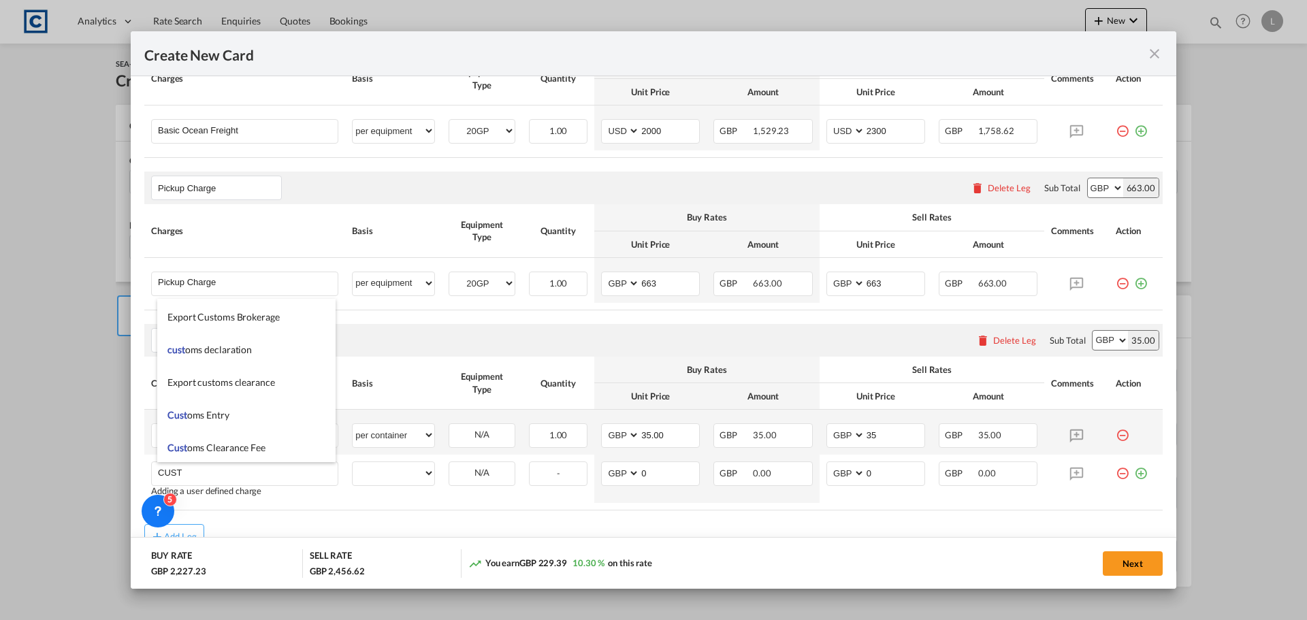
scroll to position [204, 0]
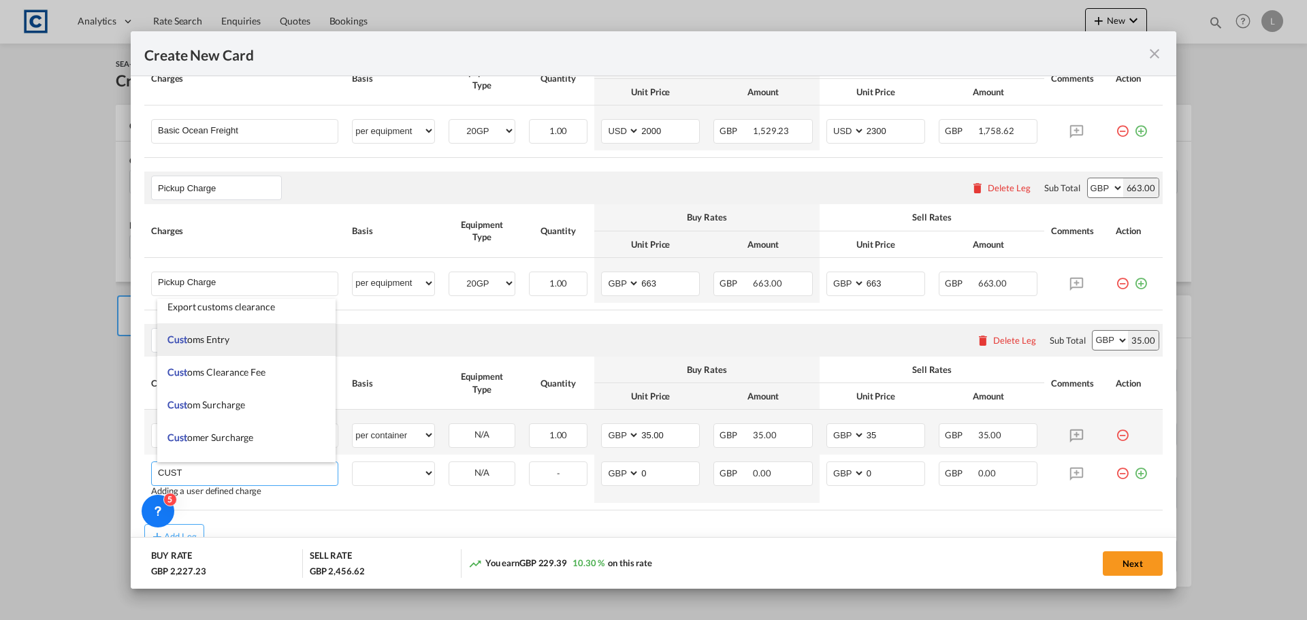
click at [234, 342] on li "Cust oms Entry" at bounding box center [246, 339] width 178 height 33
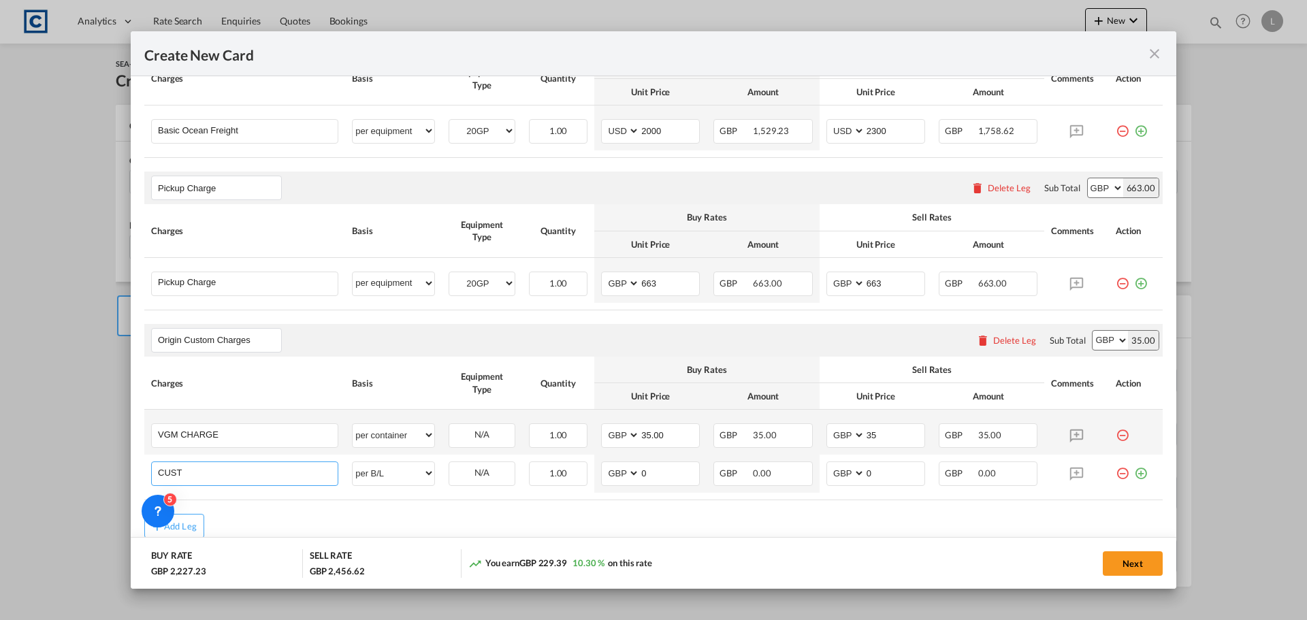
type input "Customs Entry"
select select "per B/L"
type input "25.00"
type input "25"
drag, startPoint x: 1132, startPoint y: 467, endPoint x: 5, endPoint y: 527, distance: 1129.2
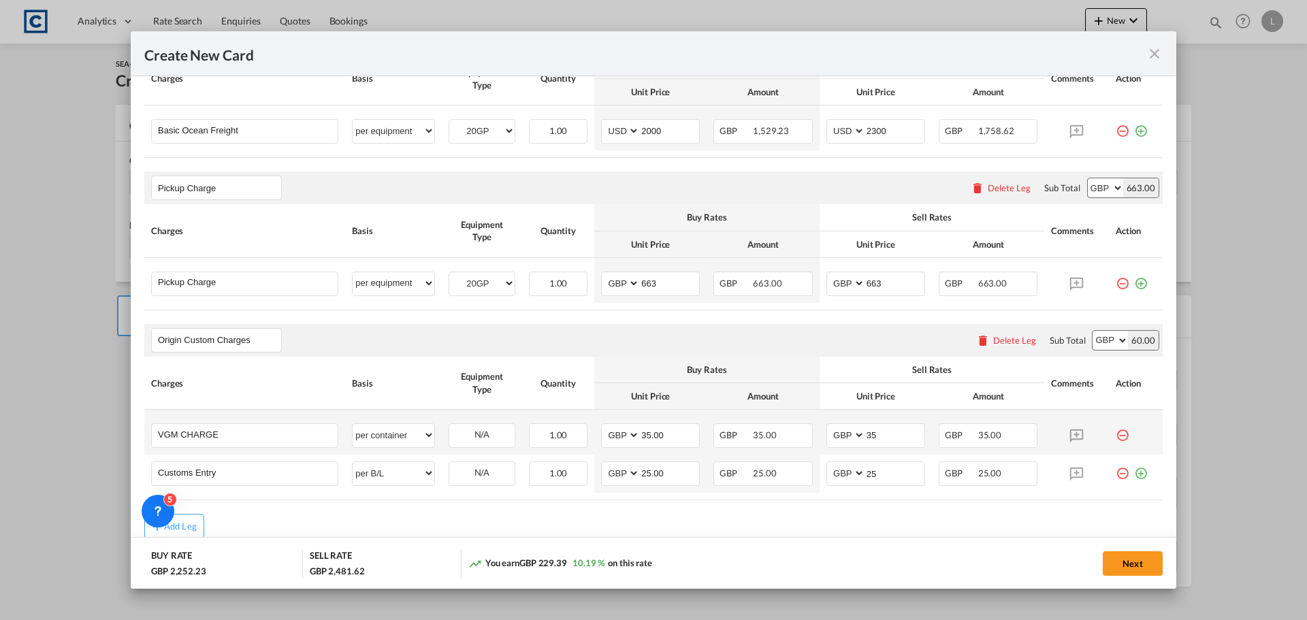
click at [1134, 467] on md-icon "icon-plus-circle-outline green-400-fg" at bounding box center [1141, 468] width 14 height 14
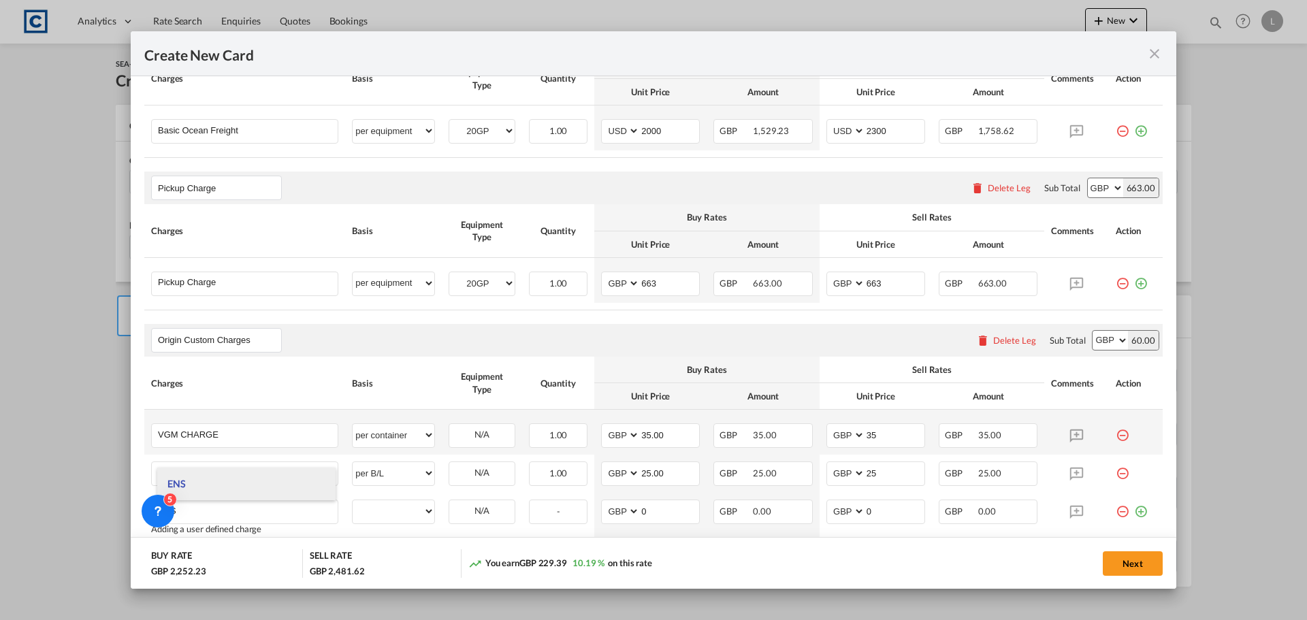
type input "ENS"
drag, startPoint x: 265, startPoint y: 484, endPoint x: 348, endPoint y: 480, distance: 82.4
click at [267, 484] on li "ENS" at bounding box center [246, 484] width 178 height 33
select select "per B/L"
type input "35.00"
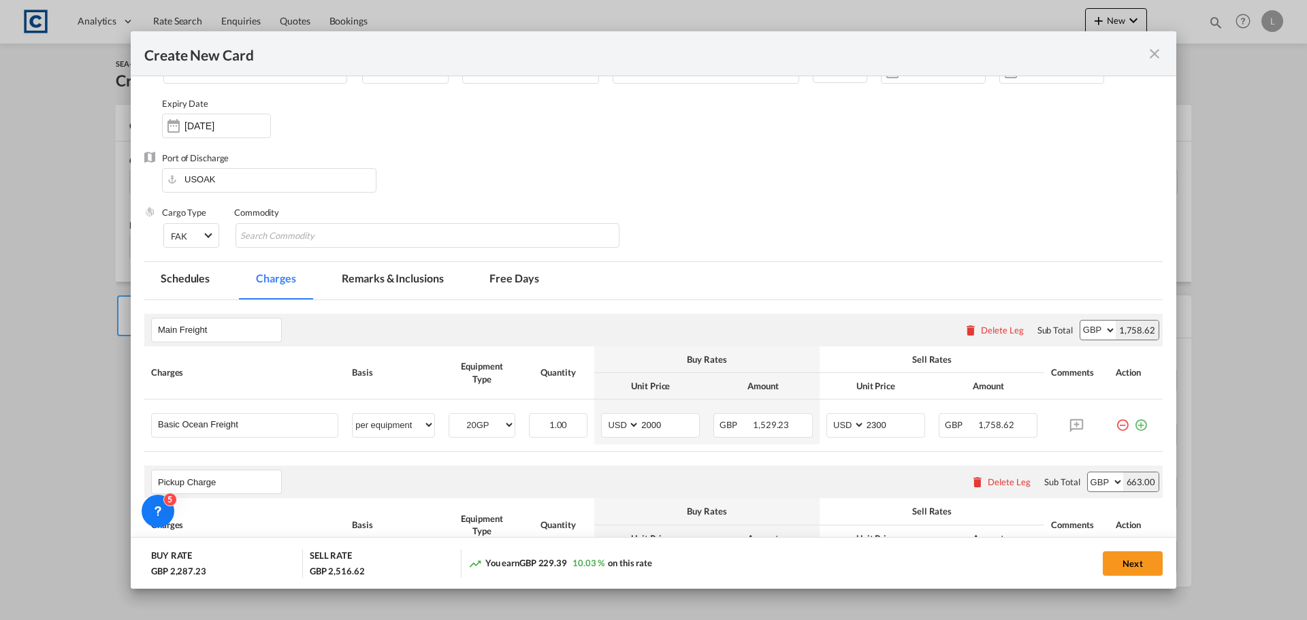
scroll to position [178, 0]
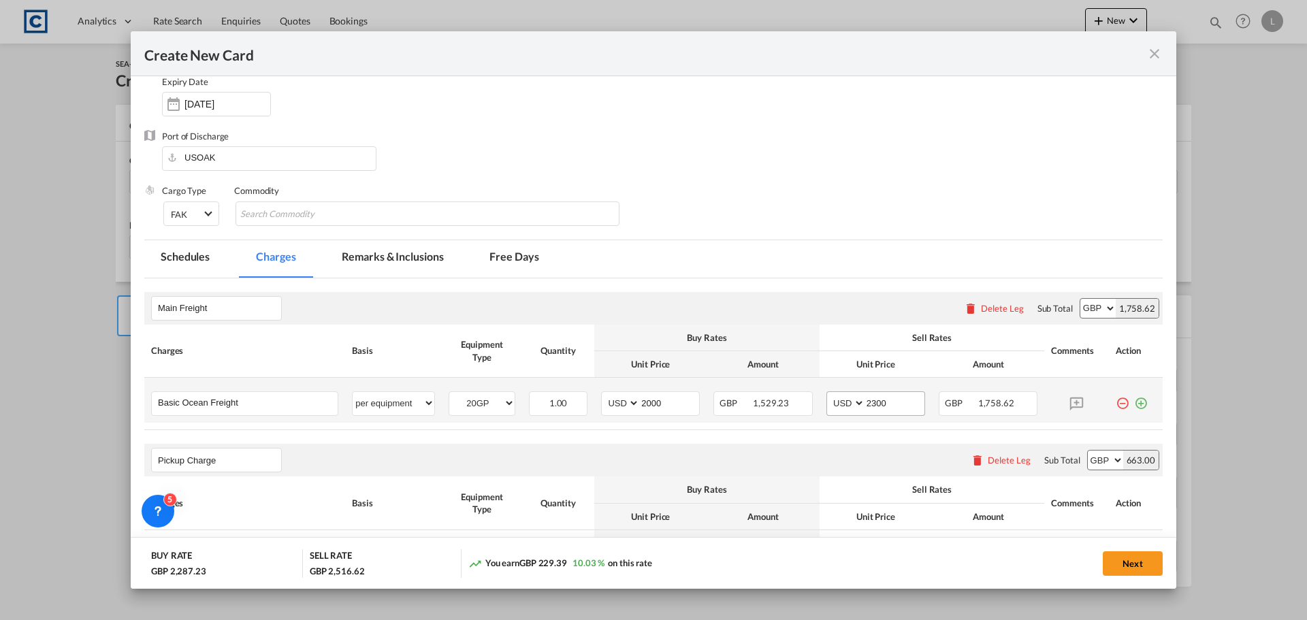
type input "35"
drag, startPoint x: 857, startPoint y: 402, endPoint x: 974, endPoint y: 400, distance: 116.4
click at [974, 400] on tr "Basic Ocean Freight Please Enter User Defined Charges Cannot Be Published per e…" at bounding box center [653, 400] width 1018 height 45
click at [898, 407] on input "2300" at bounding box center [894, 402] width 59 height 20
drag, startPoint x: 890, startPoint y: 399, endPoint x: 900, endPoint y: 397, distance: 9.7
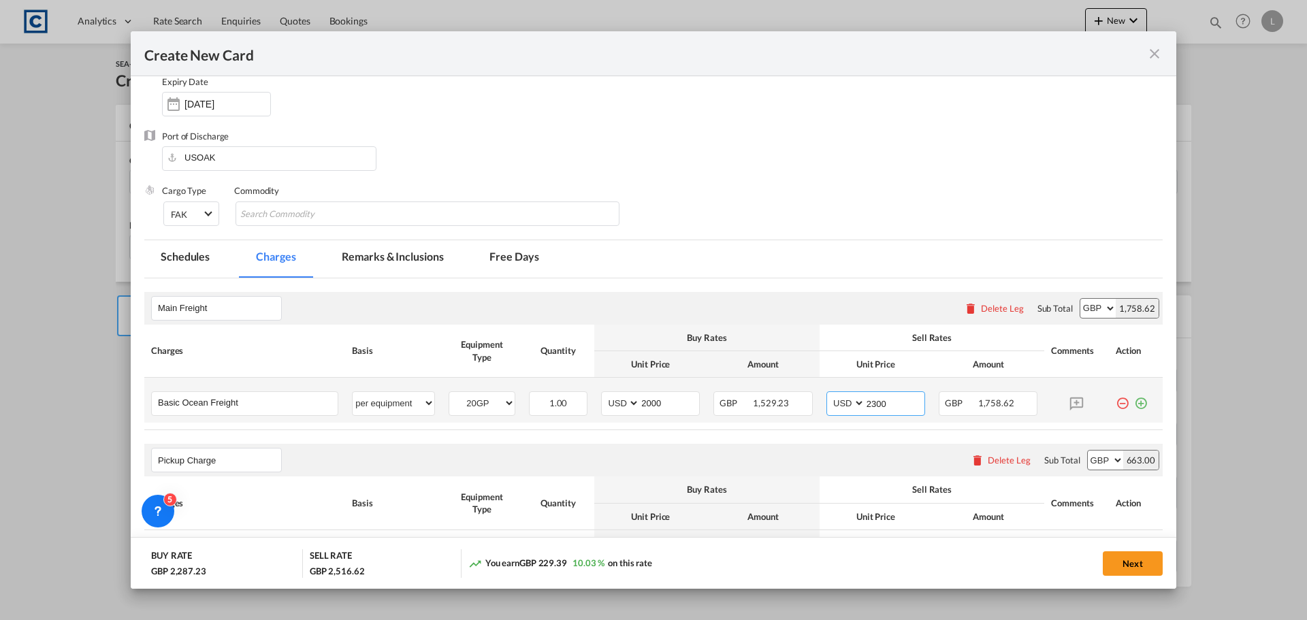
click at [900, 397] on input "2300" at bounding box center [894, 402] width 59 height 20
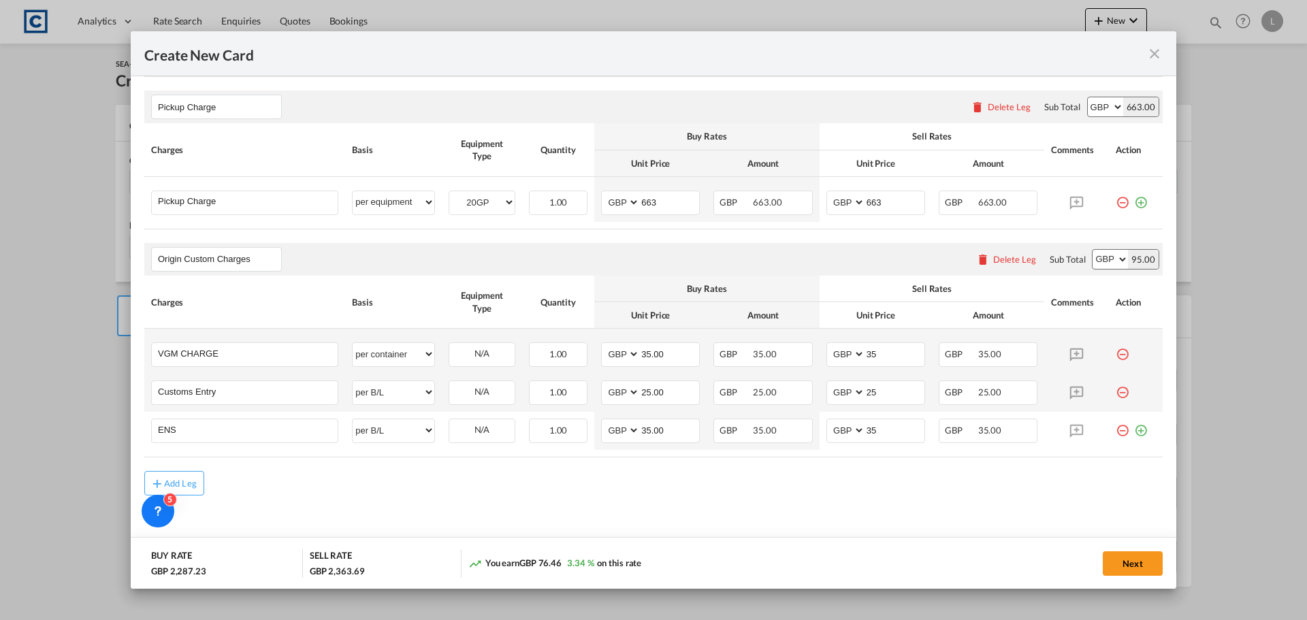
scroll to position [542, 0]
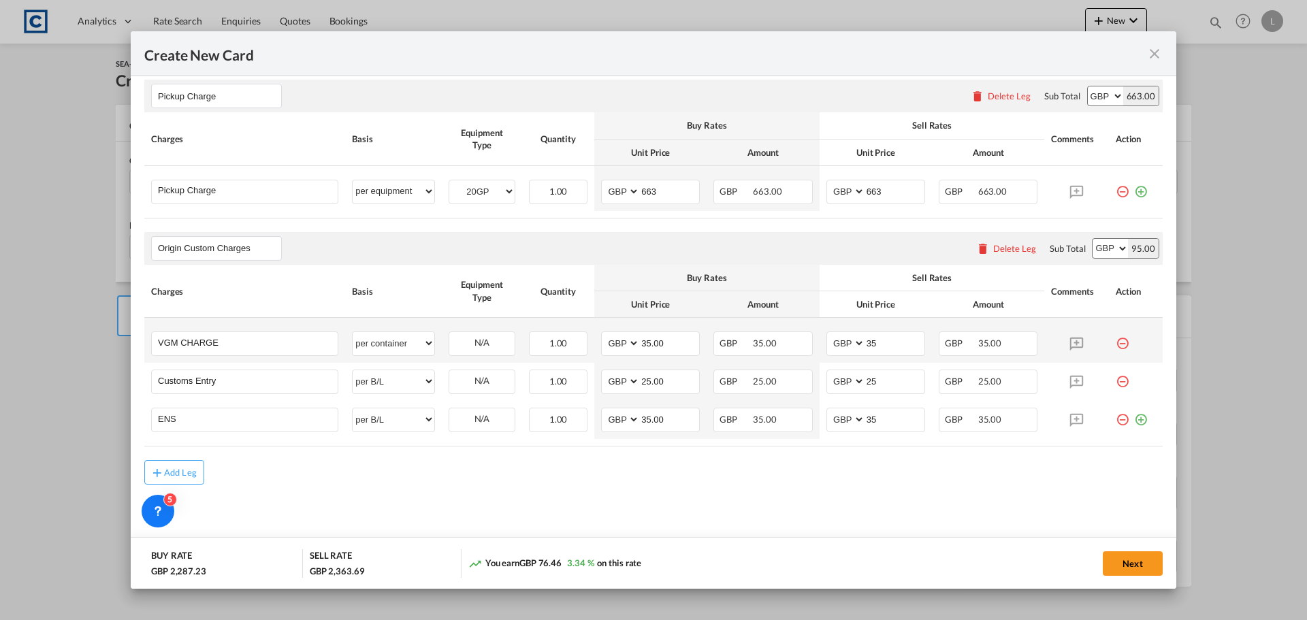
type input "2100"
click at [1082, 563] on div "Next" at bounding box center [967, 563] width 391 height 28
click at [1141, 561] on button "Next" at bounding box center [1132, 563] width 60 height 24
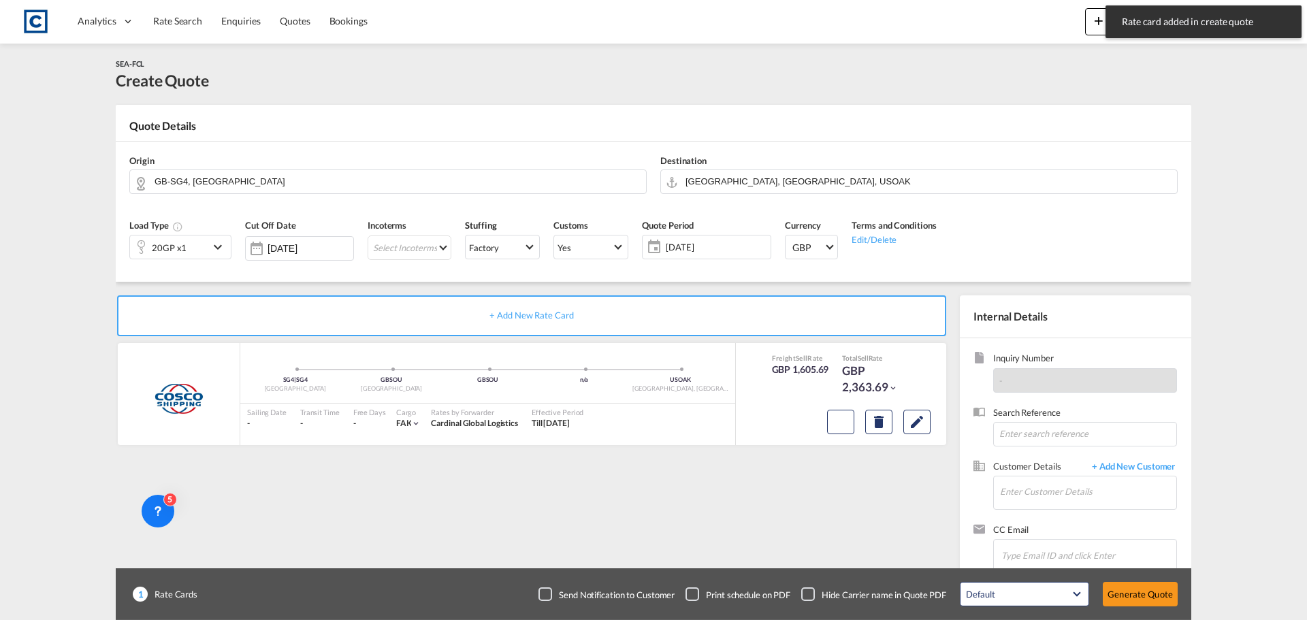
type input "35"
type input "25"
type input "35"
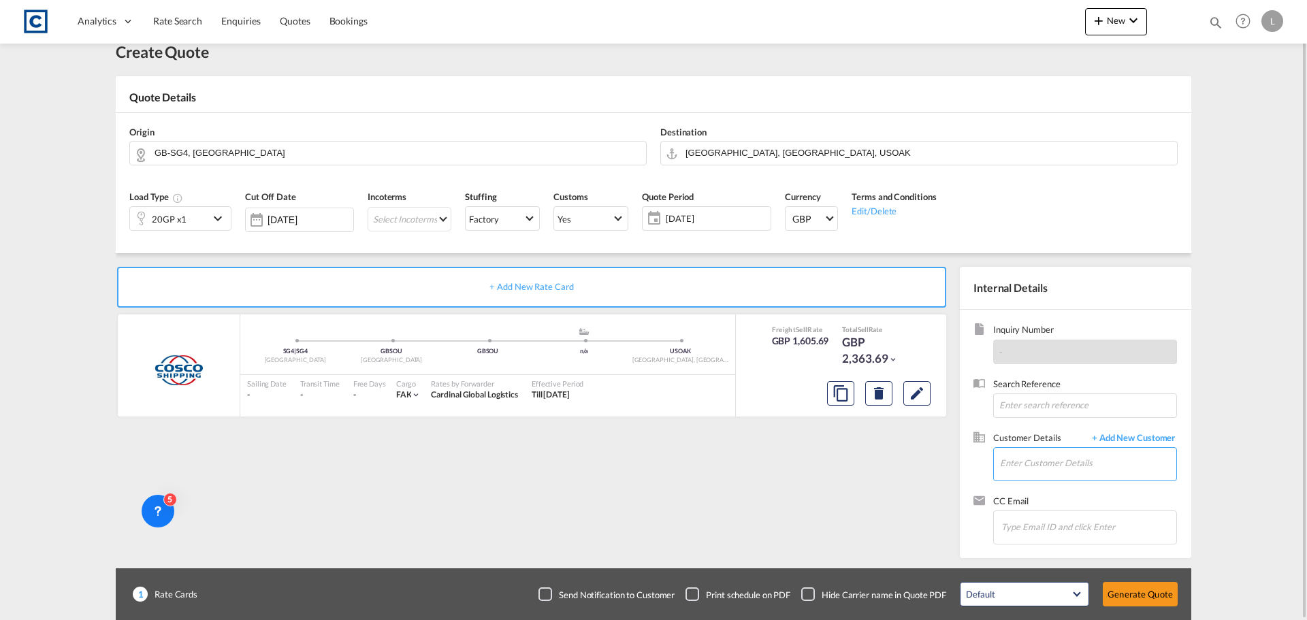
click at [1074, 470] on input "Enter Customer Details" at bounding box center [1088, 463] width 176 height 31
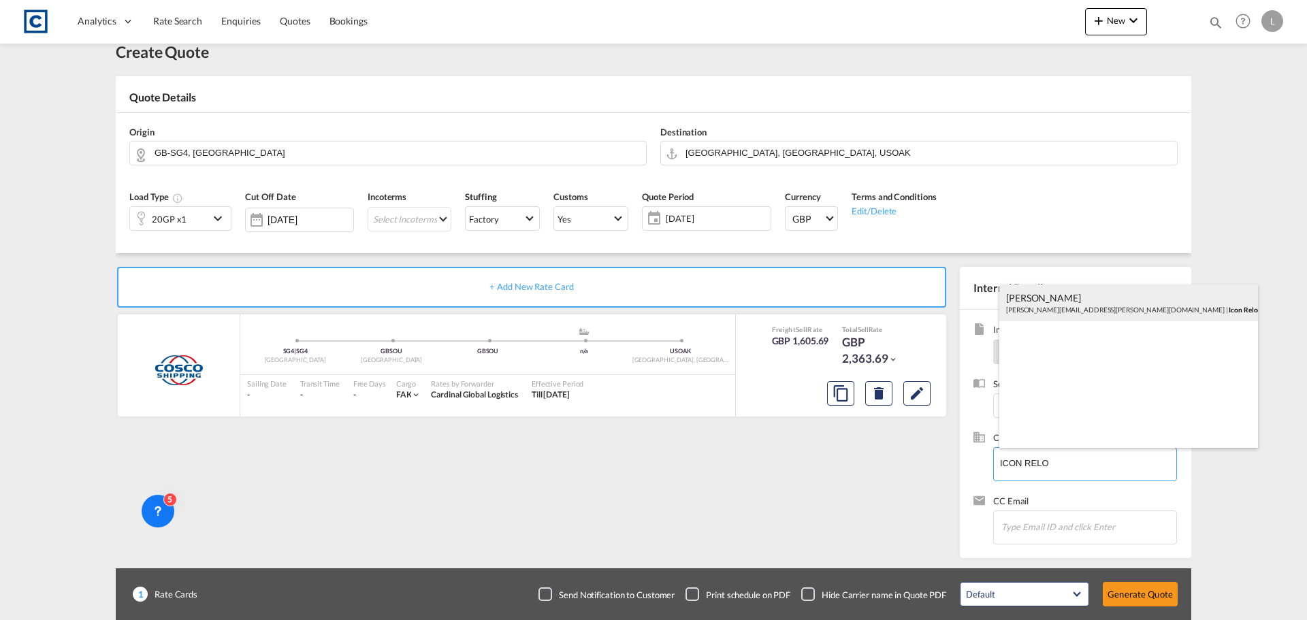
click at [1065, 304] on div "[PERSON_NAME] [PERSON_NAME][EMAIL_ADDRESS][PERSON_NAME][DOMAIN_NAME] | Icon Rel…" at bounding box center [1128, 302] width 259 height 37
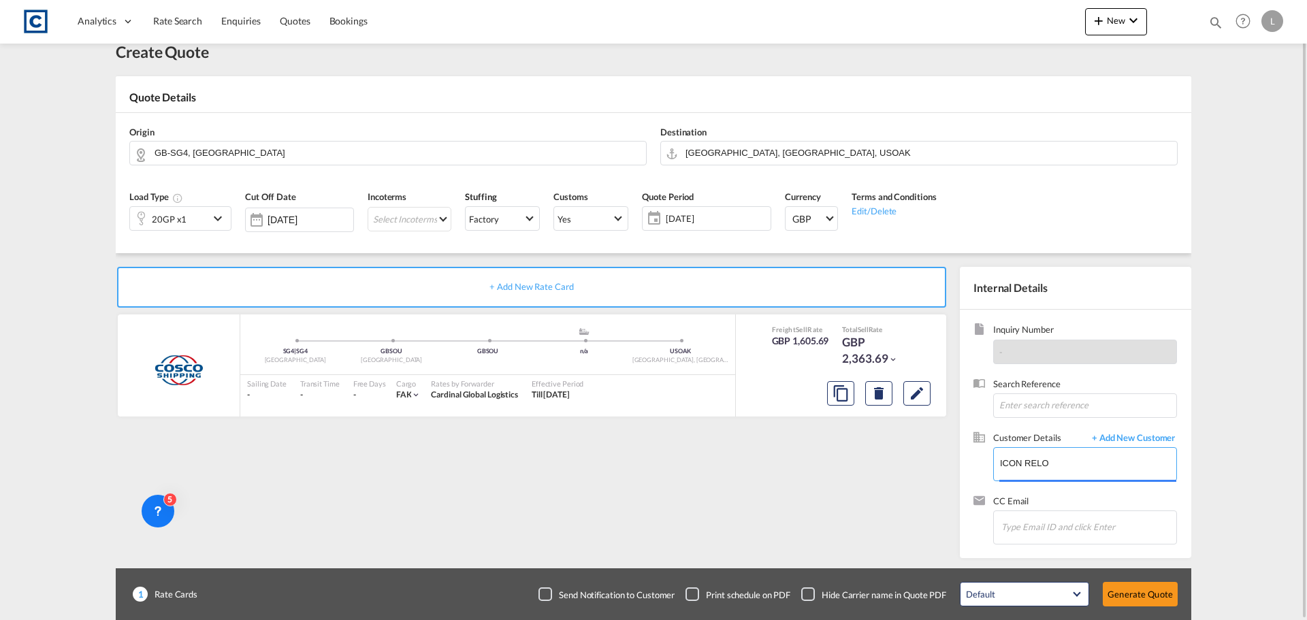
type input "Icon Relocations, [PERSON_NAME], [PERSON_NAME][EMAIL_ADDRESS][PERSON_NAME][DOMA…"
click at [1146, 605] on button "Generate Quote" at bounding box center [1139, 594] width 75 height 24
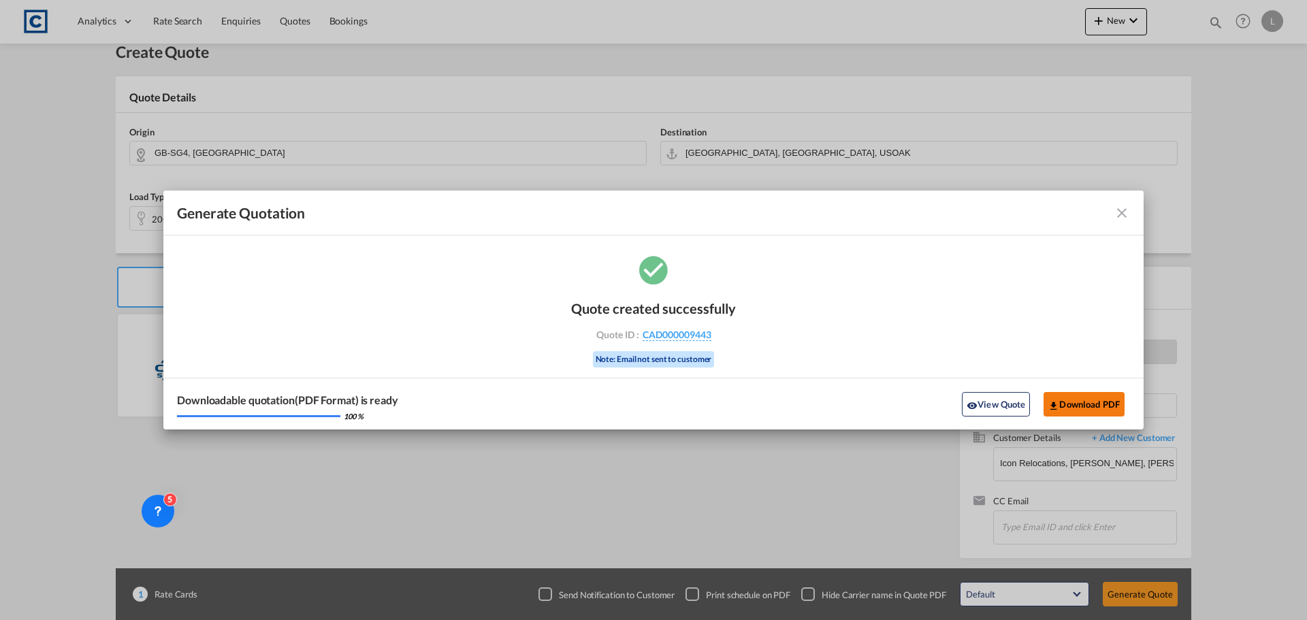
click at [1065, 401] on button "Download PDF" at bounding box center [1083, 404] width 81 height 24
click at [1123, 207] on md-icon "icon-close fg-AAA8AD cursor m-0" at bounding box center [1121, 213] width 16 height 16
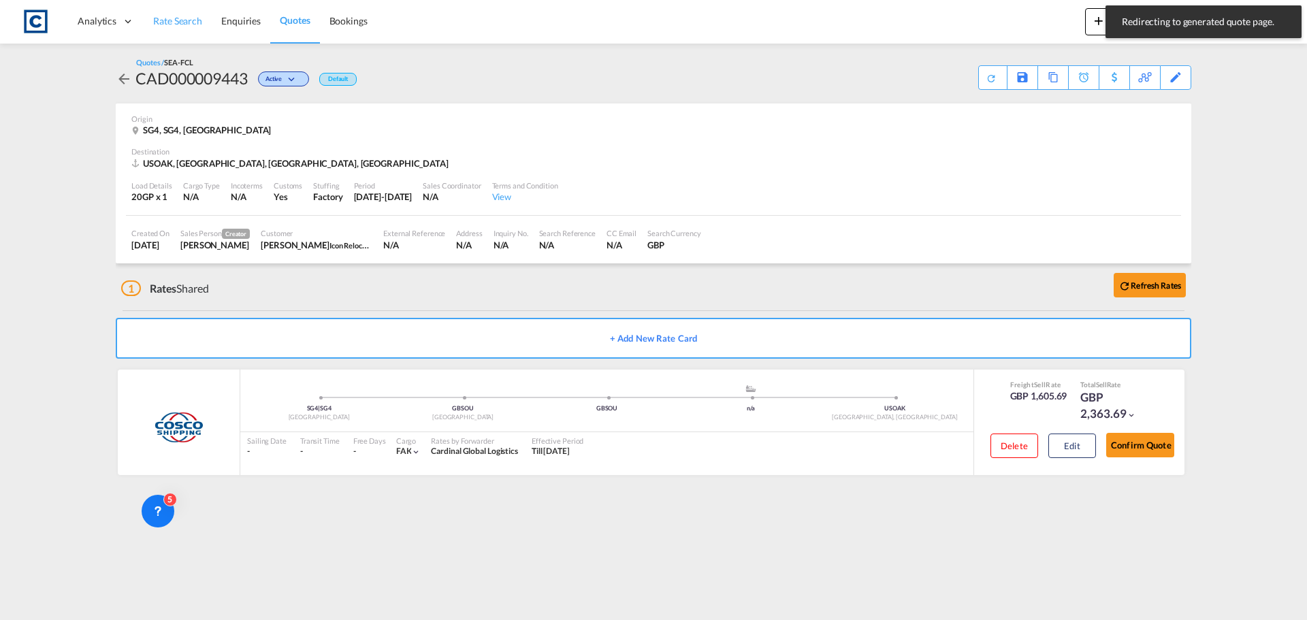
click at [157, 18] on span "Rate Search" at bounding box center [177, 21] width 49 height 12
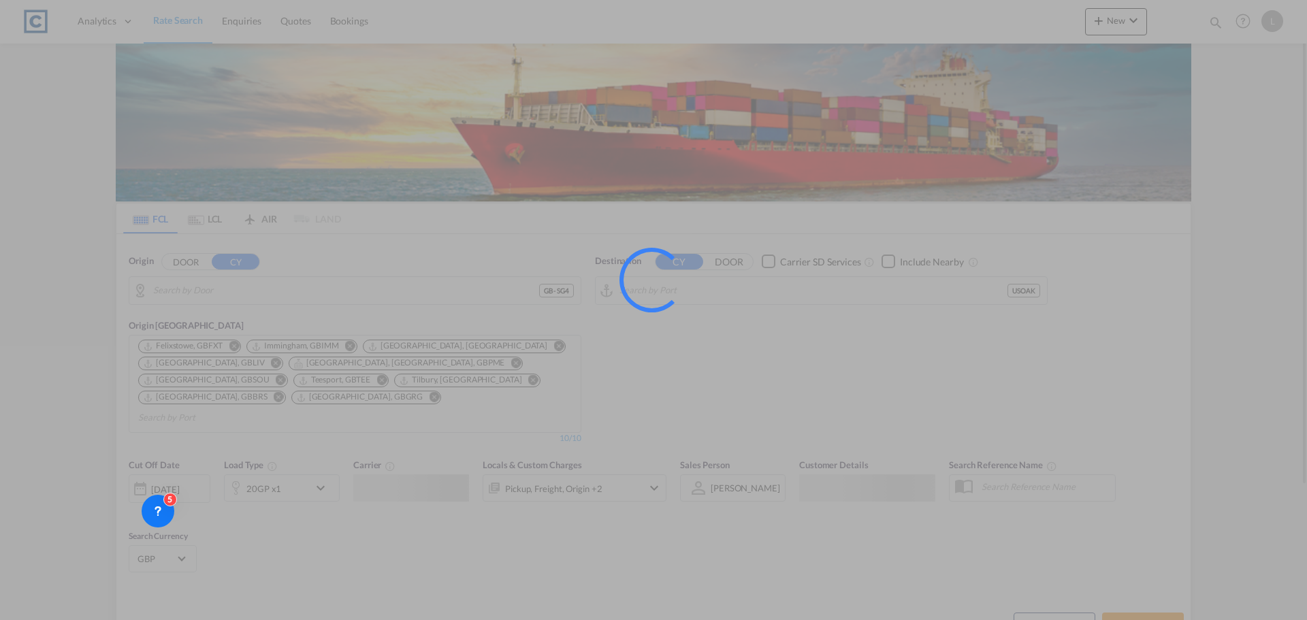
type input "GB-SG4, [GEOGRAPHIC_DATA]"
type input "[GEOGRAPHIC_DATA], [GEOGRAPHIC_DATA], USOAK"
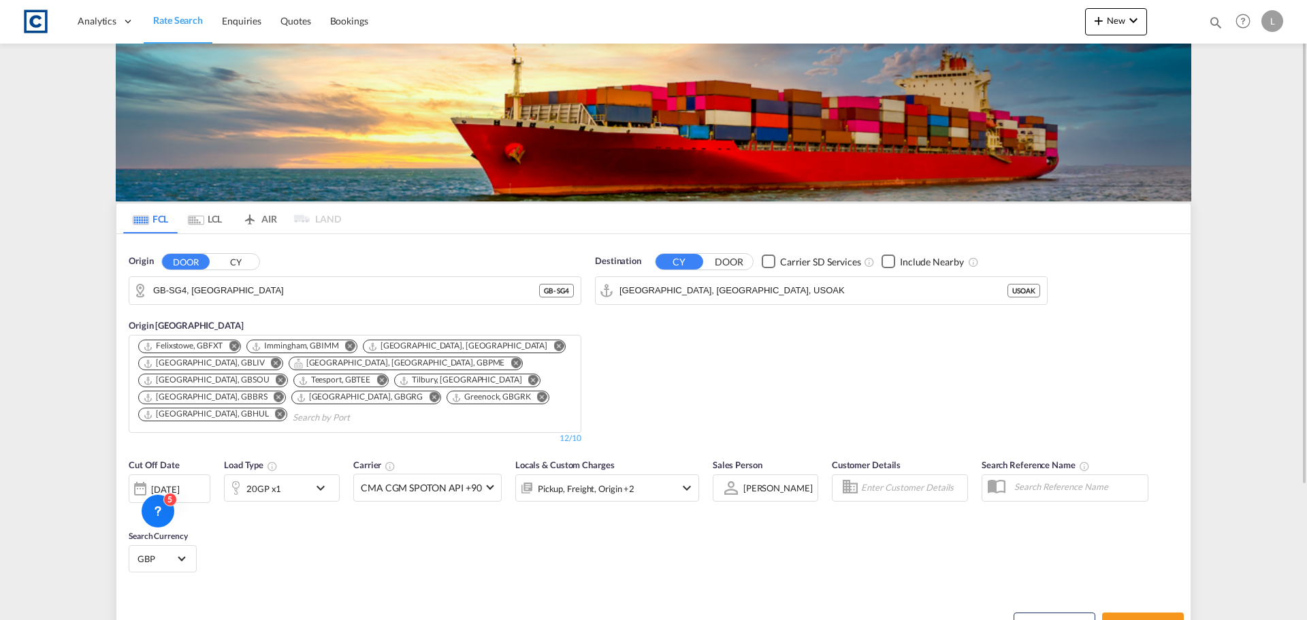
click at [291, 477] on div "20GP x1" at bounding box center [267, 487] width 84 height 27
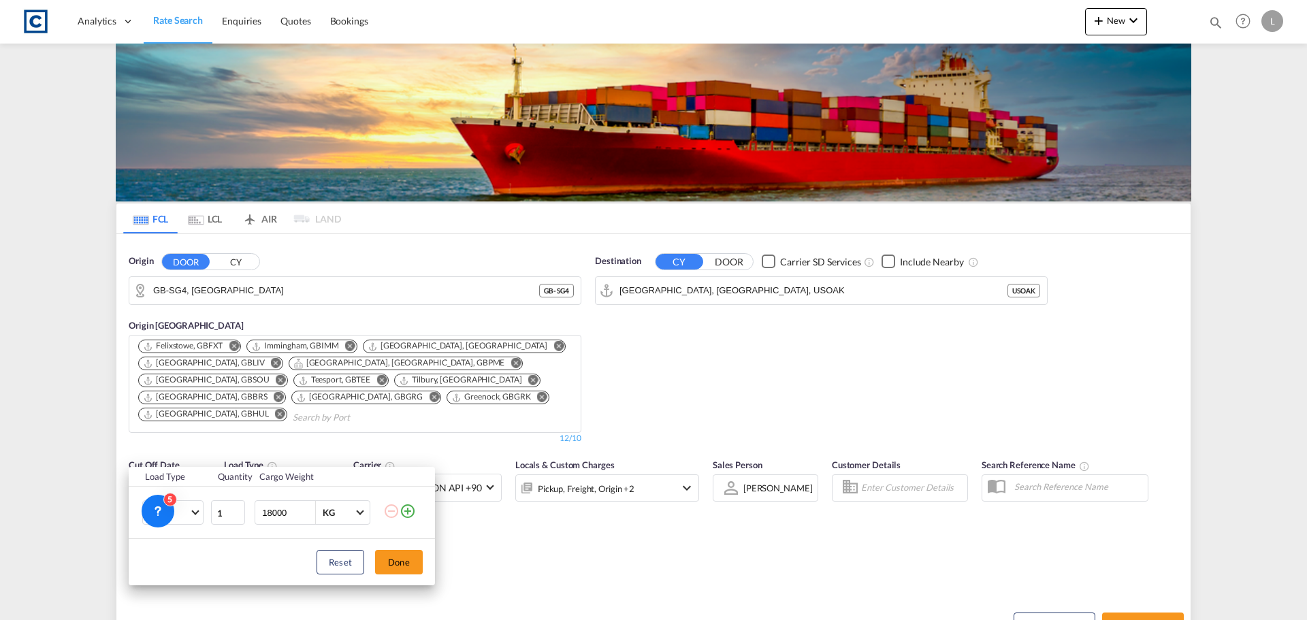
drag, startPoint x: 406, startPoint y: 510, endPoint x: 291, endPoint y: 532, distance: 117.2
click at [406, 510] on md-icon "icon-plus-circle-outline" at bounding box center [407, 511] width 16 height 16
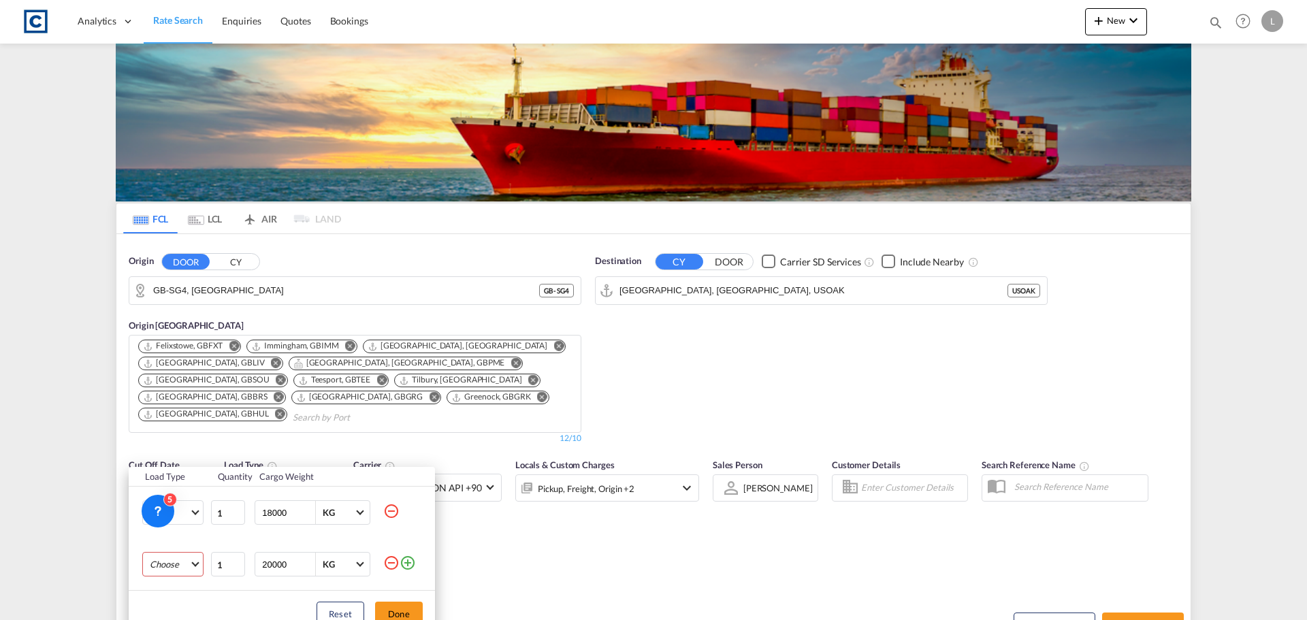
click at [164, 556] on md-select "Choose 20GP 40GP 40HC 45HC 20RE 40RE 40HR 20OT 40OT 20FR 40FR 40NR 20NR 45S 20T…" at bounding box center [172, 564] width 61 height 24
click at [196, 522] on md-option "40HC" at bounding box center [185, 521] width 93 height 33
click at [415, 610] on button "Done" at bounding box center [399, 614] width 48 height 24
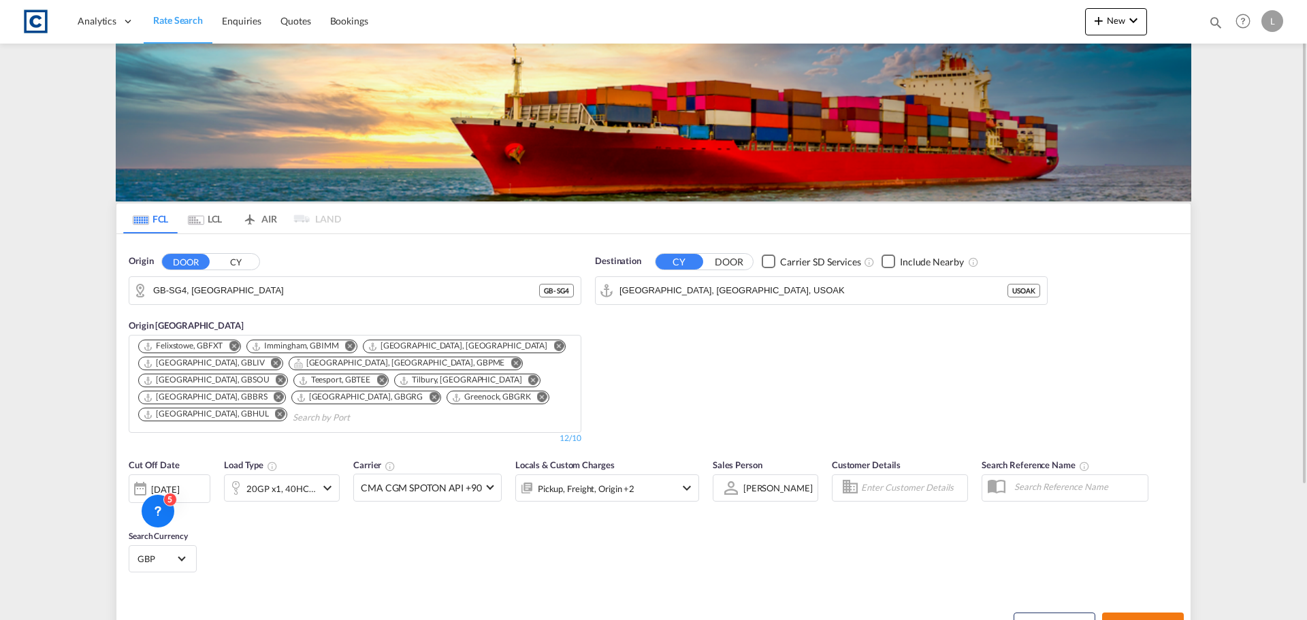
click at [1139, 613] on button "Search Rates" at bounding box center [1143, 624] width 82 height 24
drag, startPoint x: 1147, startPoint y: 610, endPoint x: 1149, endPoint y: 617, distance: 7.3
click at [1147, 619] on span "Search Rates" at bounding box center [1142, 624] width 65 height 11
click at [1132, 612] on button "Search Rates" at bounding box center [1143, 624] width 82 height 24
click at [1130, 612] on button "Search Rates" at bounding box center [1143, 624] width 82 height 24
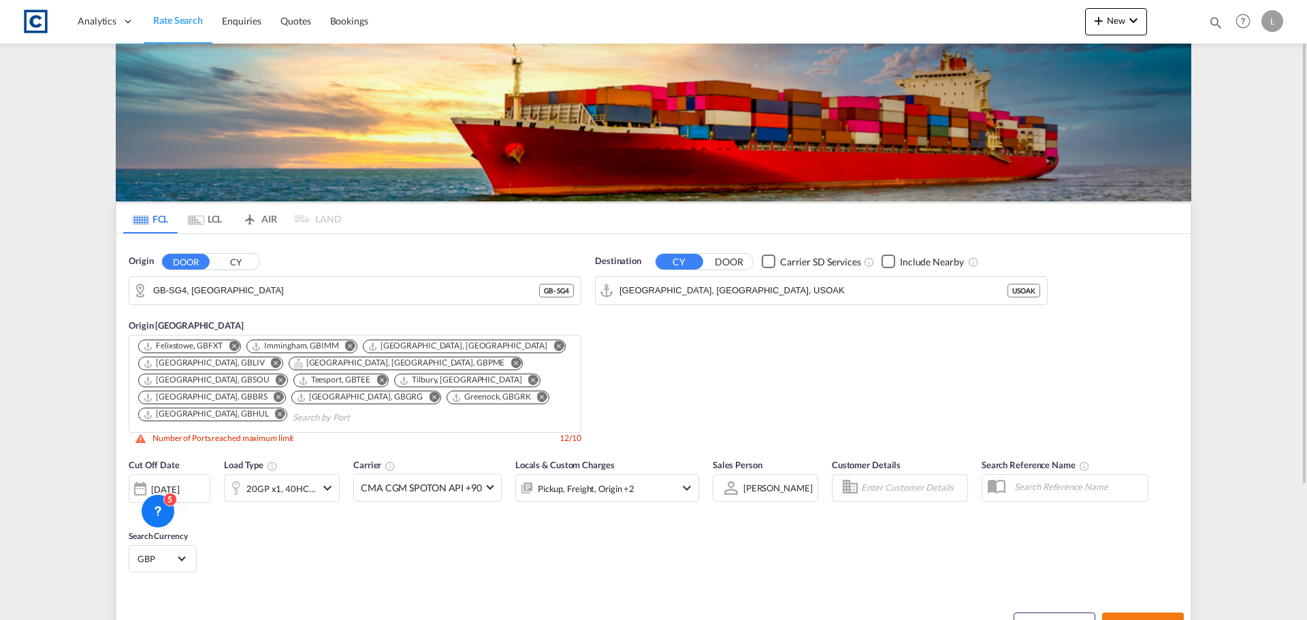
click at [1130, 612] on button "Search Rates" at bounding box center [1143, 624] width 82 height 24
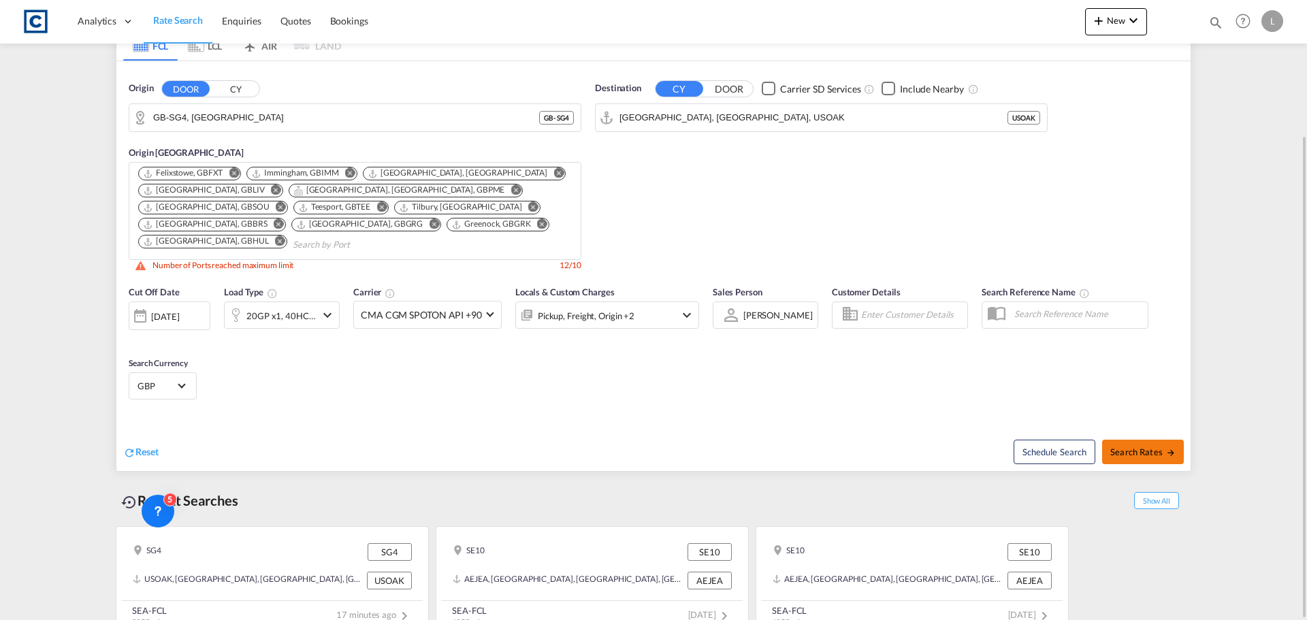
click at [1153, 446] on span "Search Rates" at bounding box center [1142, 451] width 65 height 11
drag, startPoint x: 321, startPoint y: 220, endPoint x: 240, endPoint y: 220, distance: 81.0
click at [285, 236] on md-icon "Remove" at bounding box center [280, 241] width 10 height 10
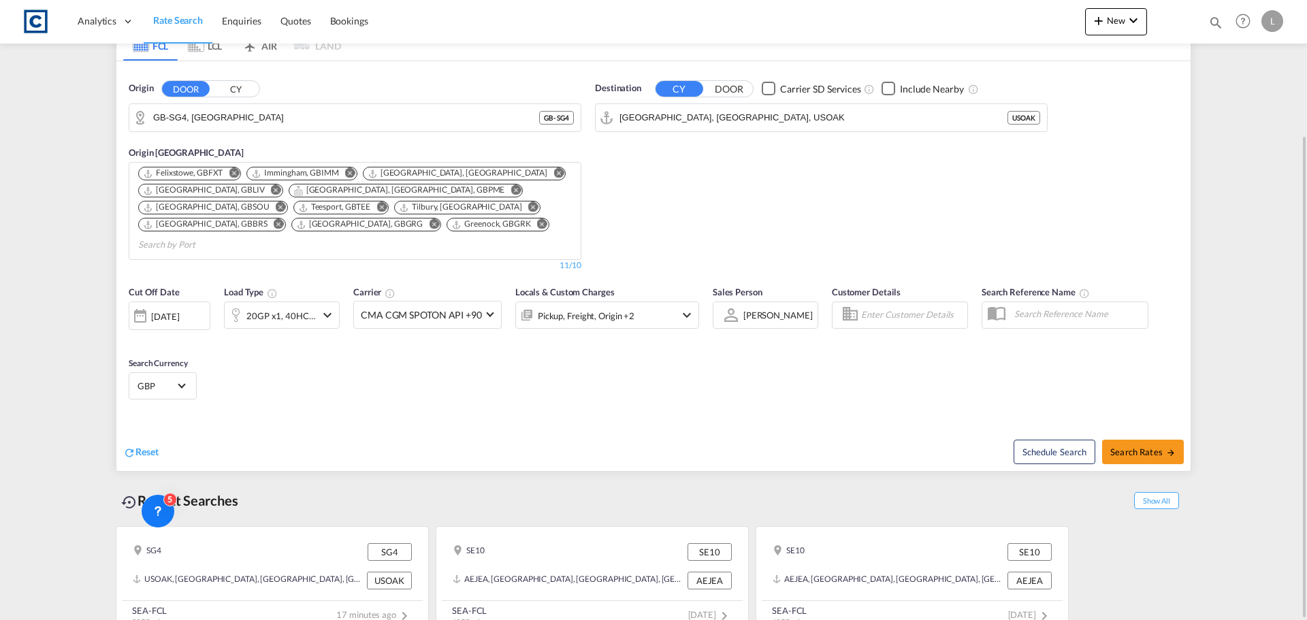
click at [537, 222] on md-icon "Remove" at bounding box center [542, 224] width 10 height 10
click at [376, 205] on md-icon "Remove" at bounding box center [381, 207] width 10 height 10
click at [510, 187] on md-icon "Remove" at bounding box center [515, 190] width 10 height 10
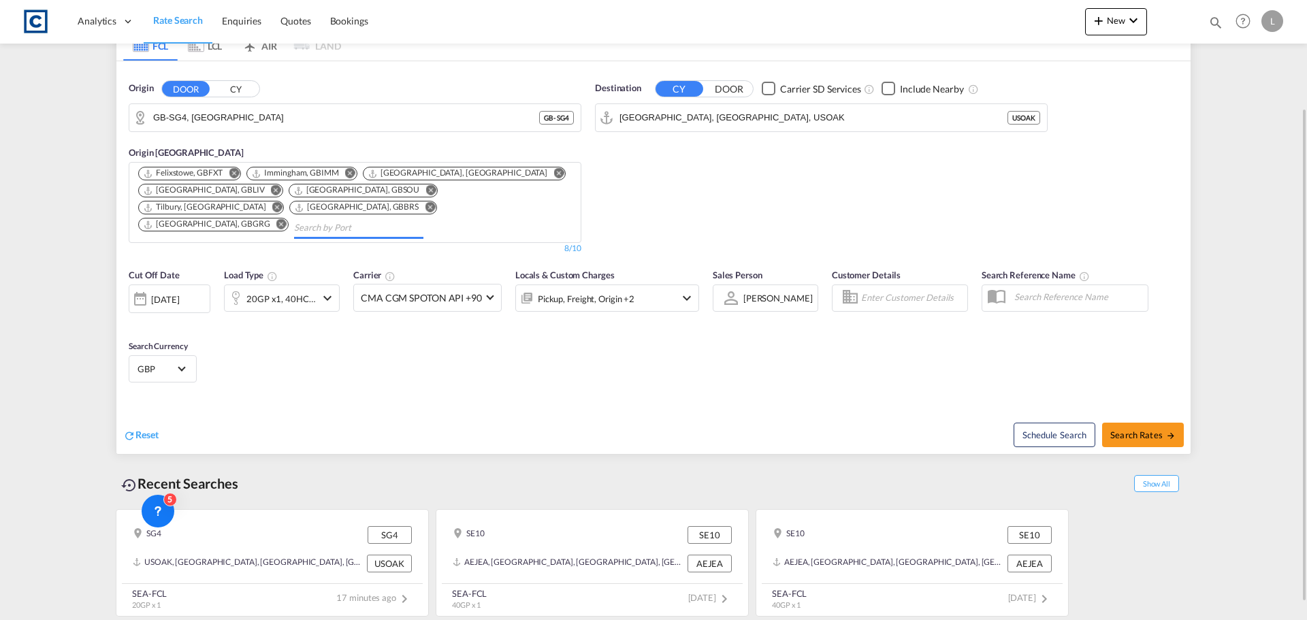
scroll to position [156, 0]
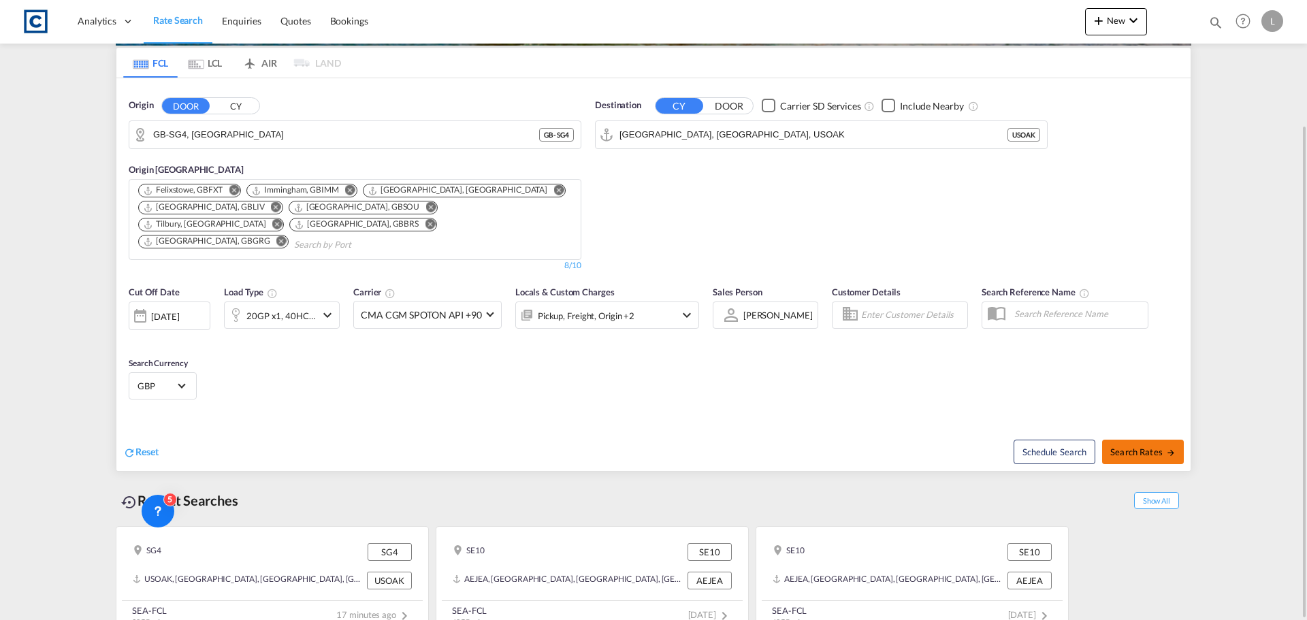
drag, startPoint x: 1129, startPoint y: 417, endPoint x: 1135, endPoint y: 425, distance: 10.2
click at [1136, 440] on button "Search Rates" at bounding box center [1143, 452] width 82 height 24
type input "SG4 to USOAK / [DATE]"
